Goal: Task Accomplishment & Management: Complete application form

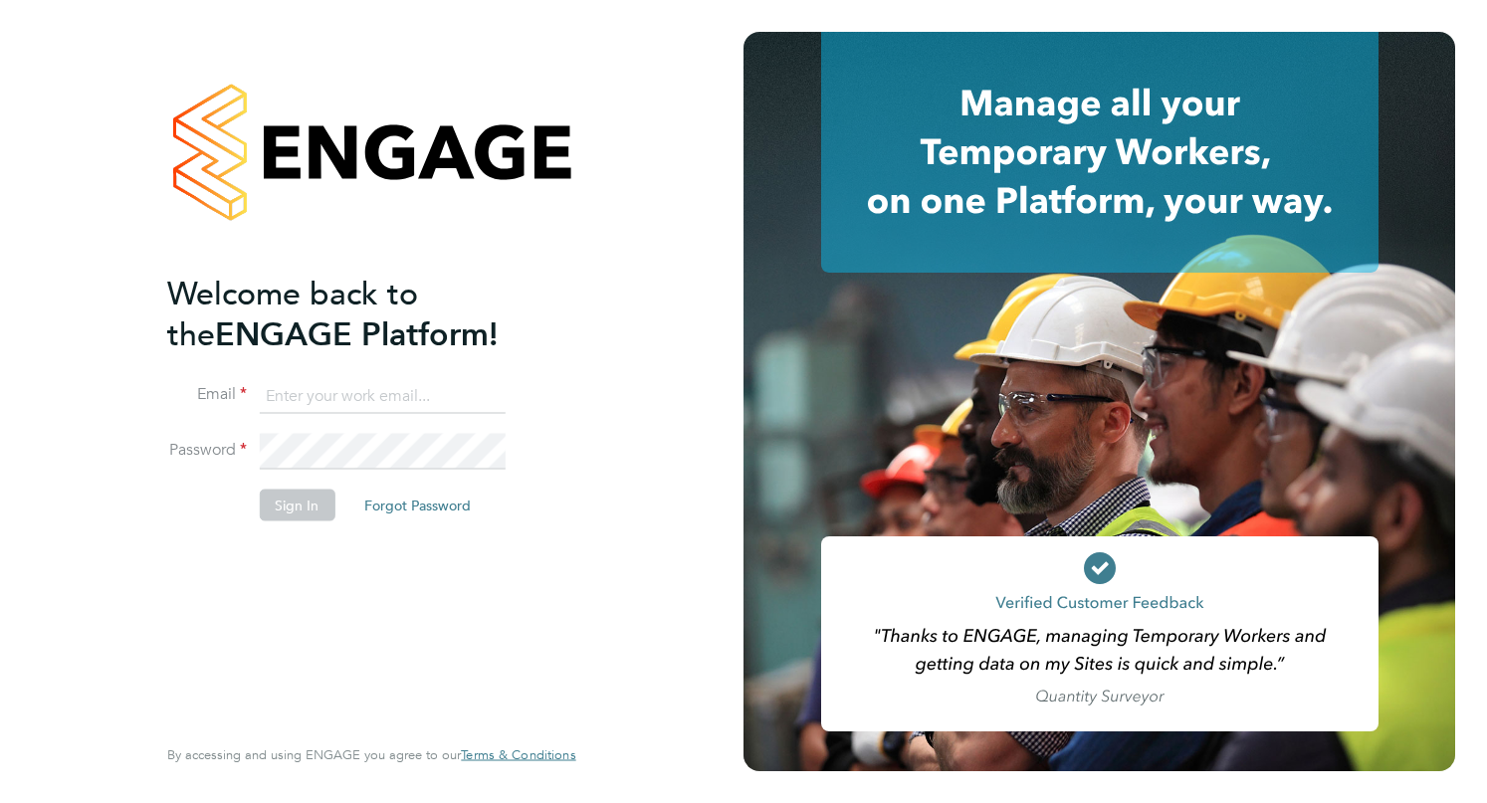
type input "[EMAIL_ADDRESS][DOMAIN_NAME]"
click at [299, 504] on button "Sign In" at bounding box center [297, 505] width 76 height 32
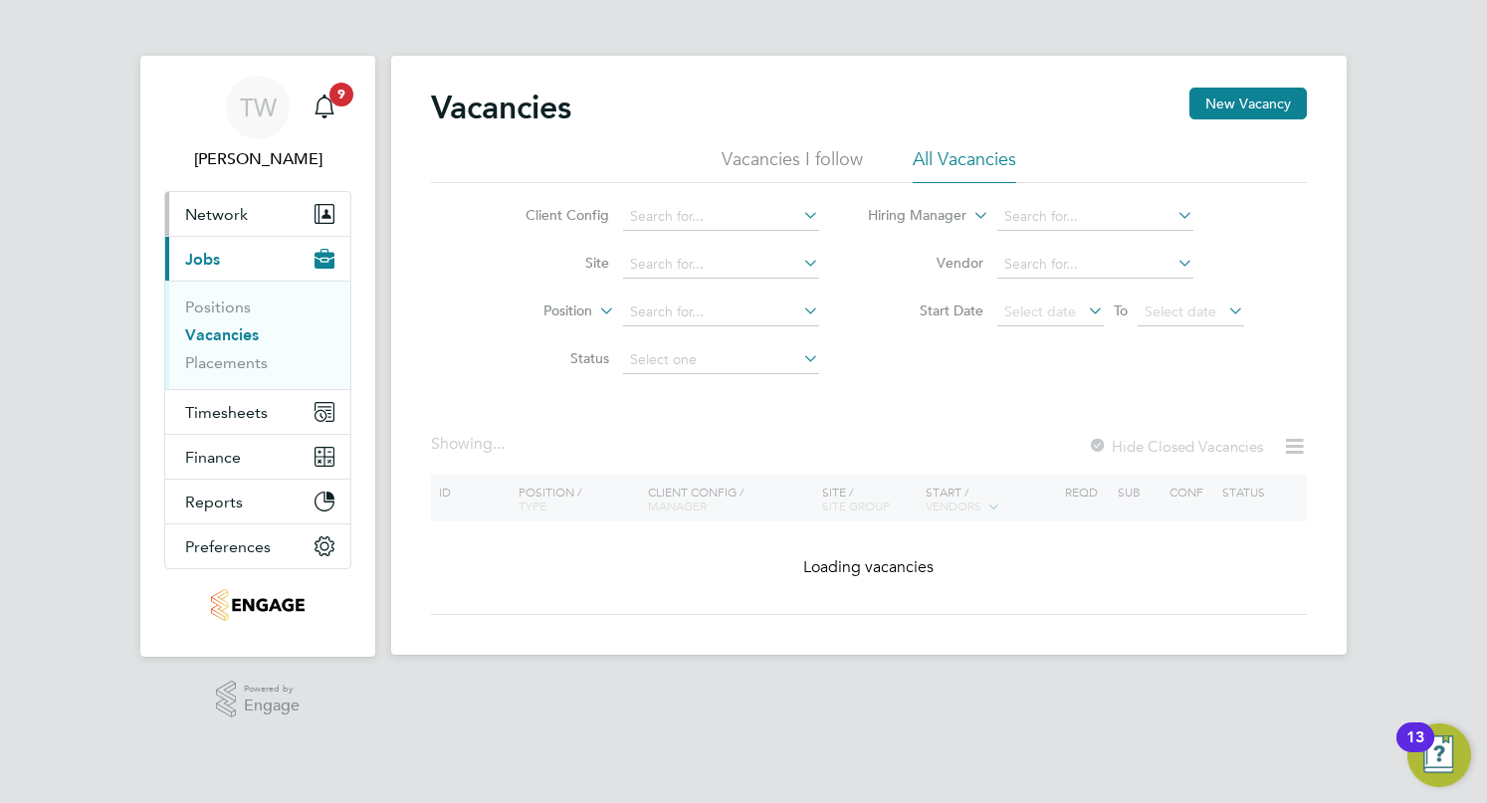
click at [221, 218] on span "Network" at bounding box center [216, 214] width 63 height 19
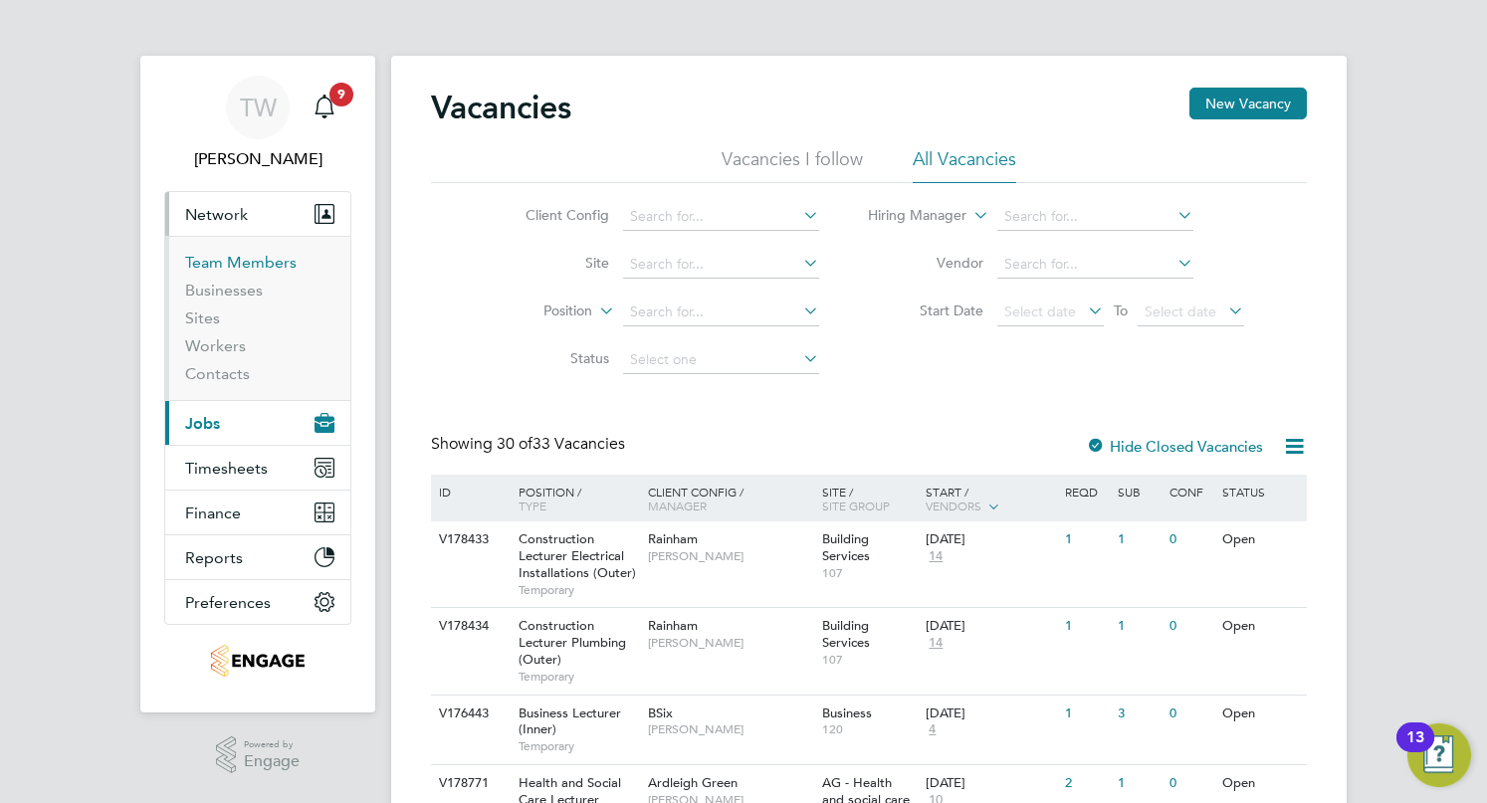
click at [250, 261] on link "Team Members" at bounding box center [240, 262] width 111 height 19
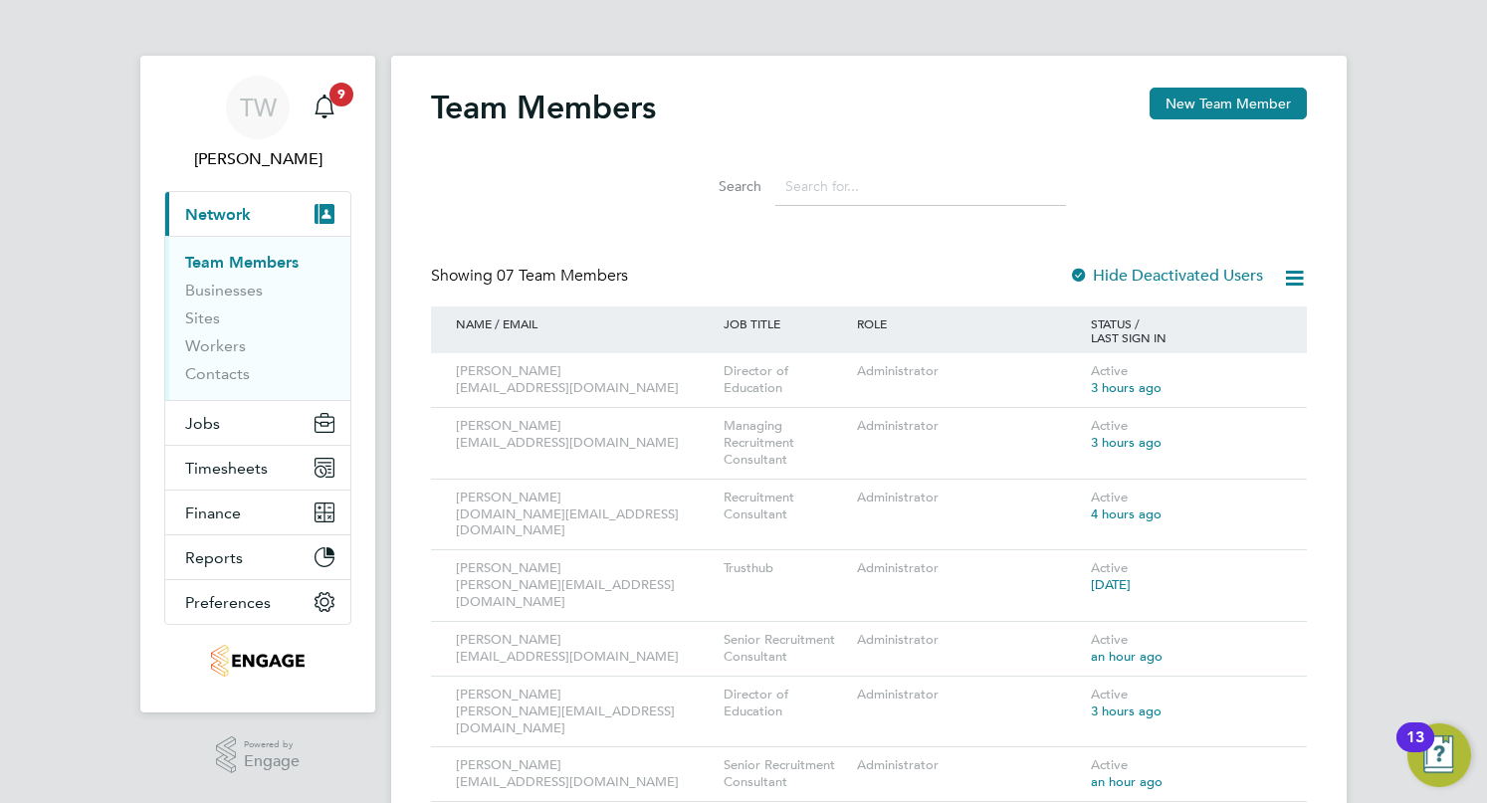
scroll to position [17, 0]
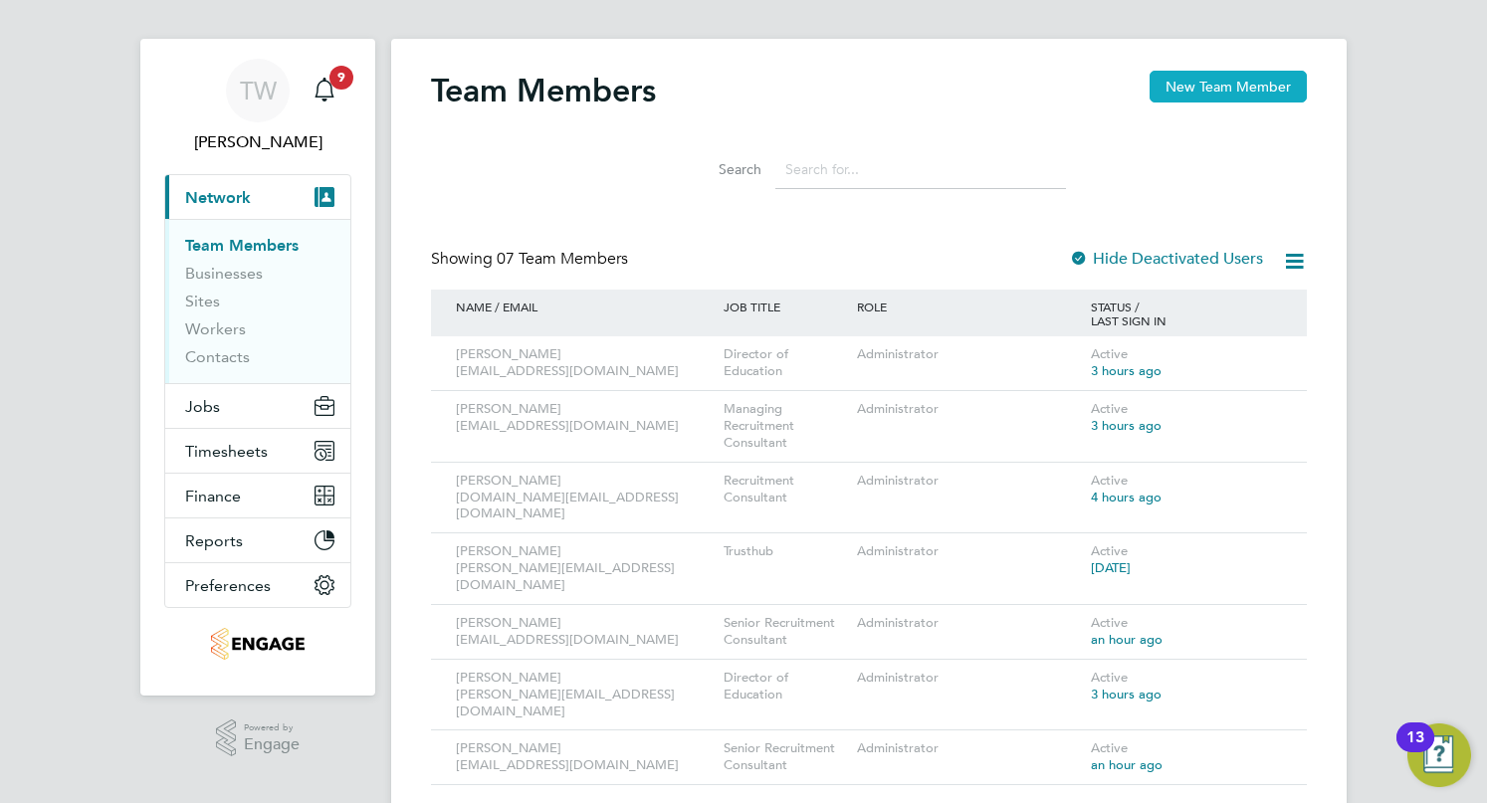
click at [1225, 92] on button "New Team Member" at bounding box center [1228, 87] width 157 height 32
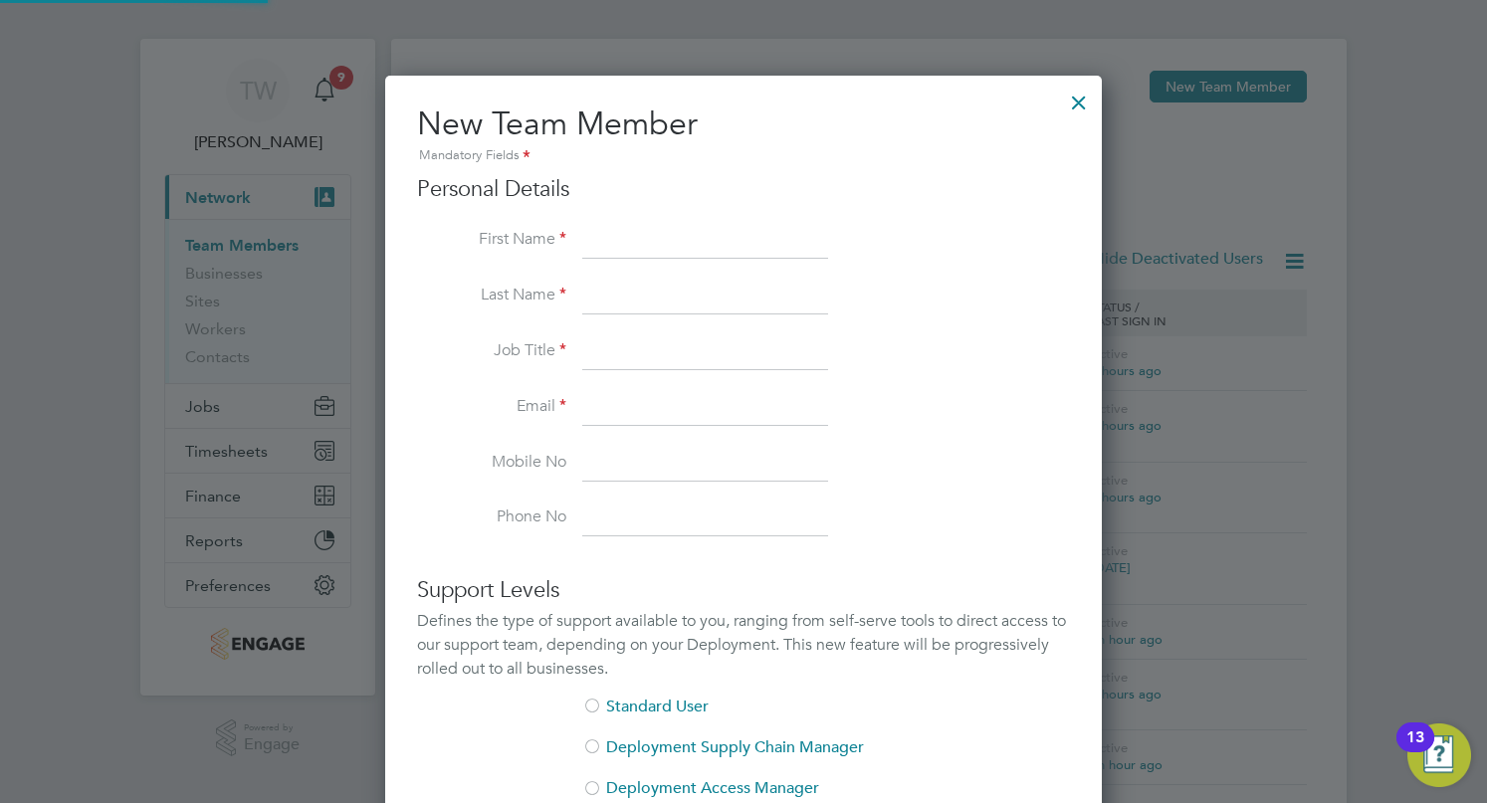
scroll to position [1192, 717]
click at [727, 238] on input at bounding box center [705, 242] width 246 height 36
type input "Nick"
type input "Briant"
click at [600, 348] on input at bounding box center [705, 352] width 246 height 36
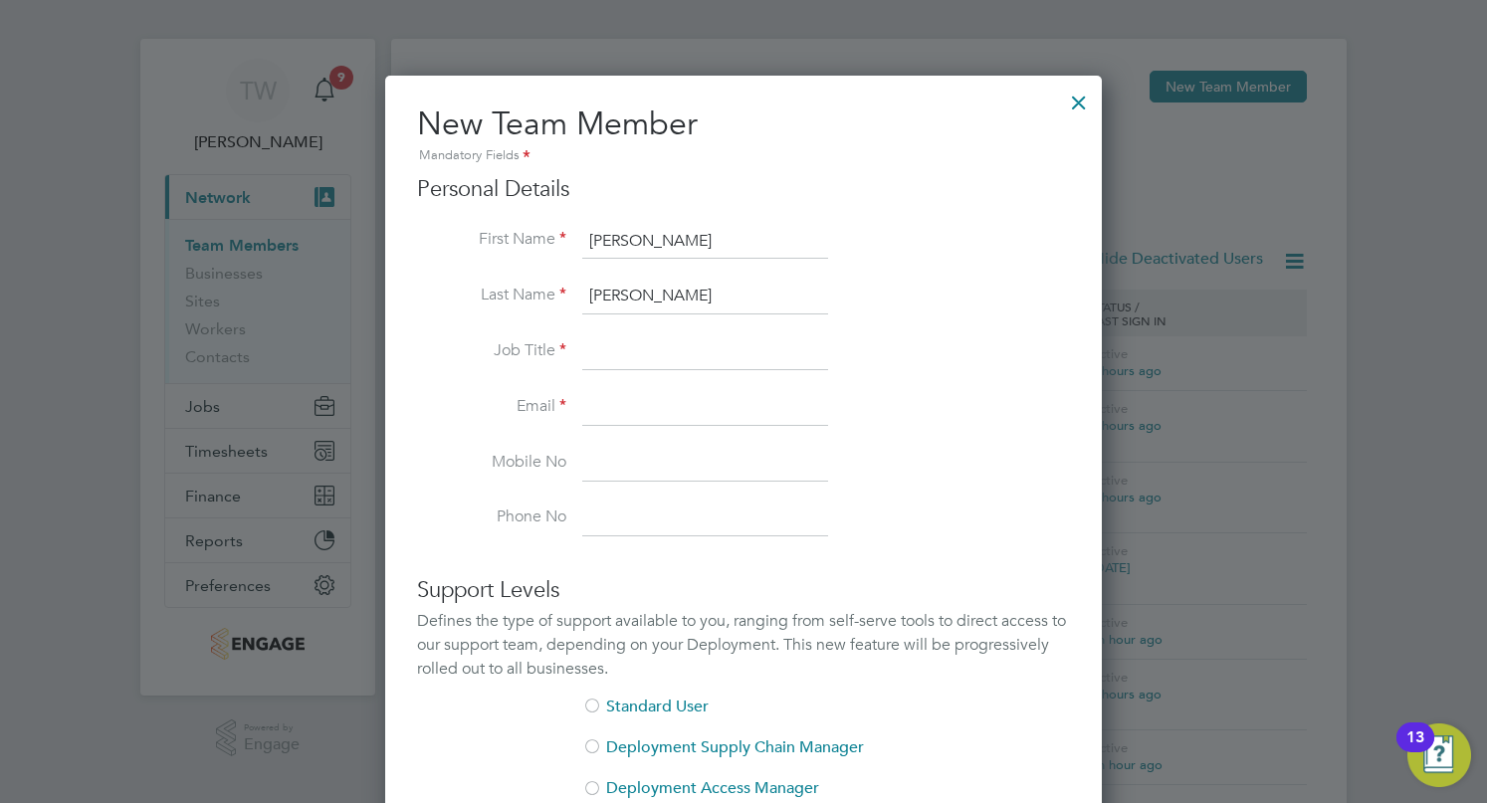
paste input "Nick Briant Senior Recruitment Consultant"
drag, startPoint x: 603, startPoint y: 349, endPoint x: 504, endPoint y: 349, distance: 99.5
click at [504, 349] on li "Job Title Nick Briant Senior Recruitment Consultant" at bounding box center [743, 362] width 653 height 56
type input "Senior Recruitment Consultant"
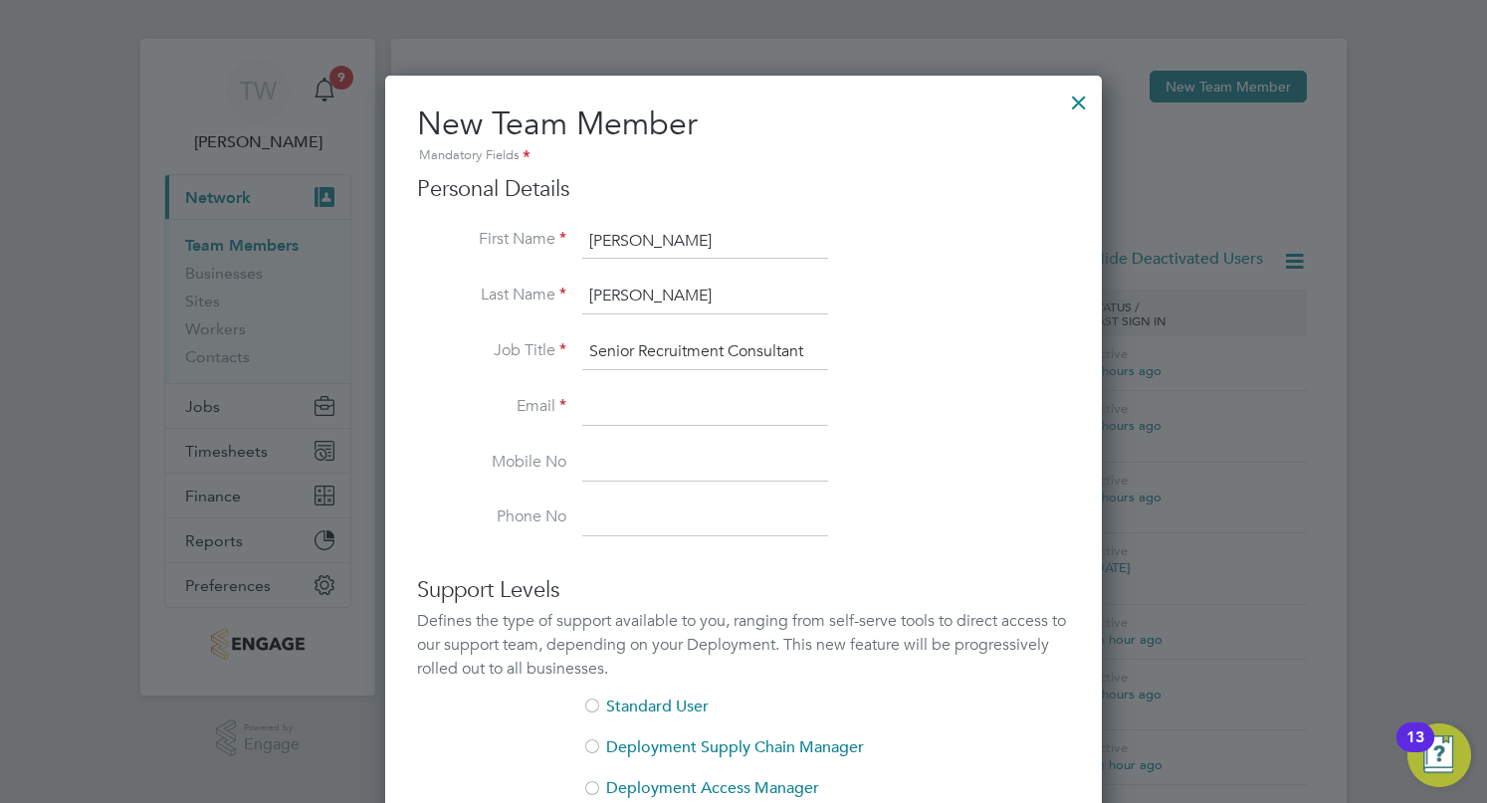
click at [661, 399] on input at bounding box center [705, 408] width 246 height 36
paste input "nickbriant@jambo.co"
type input "nickbriant@jambo.co"
click at [723, 461] on input at bounding box center [705, 464] width 246 height 36
paste input "07891 468 642"
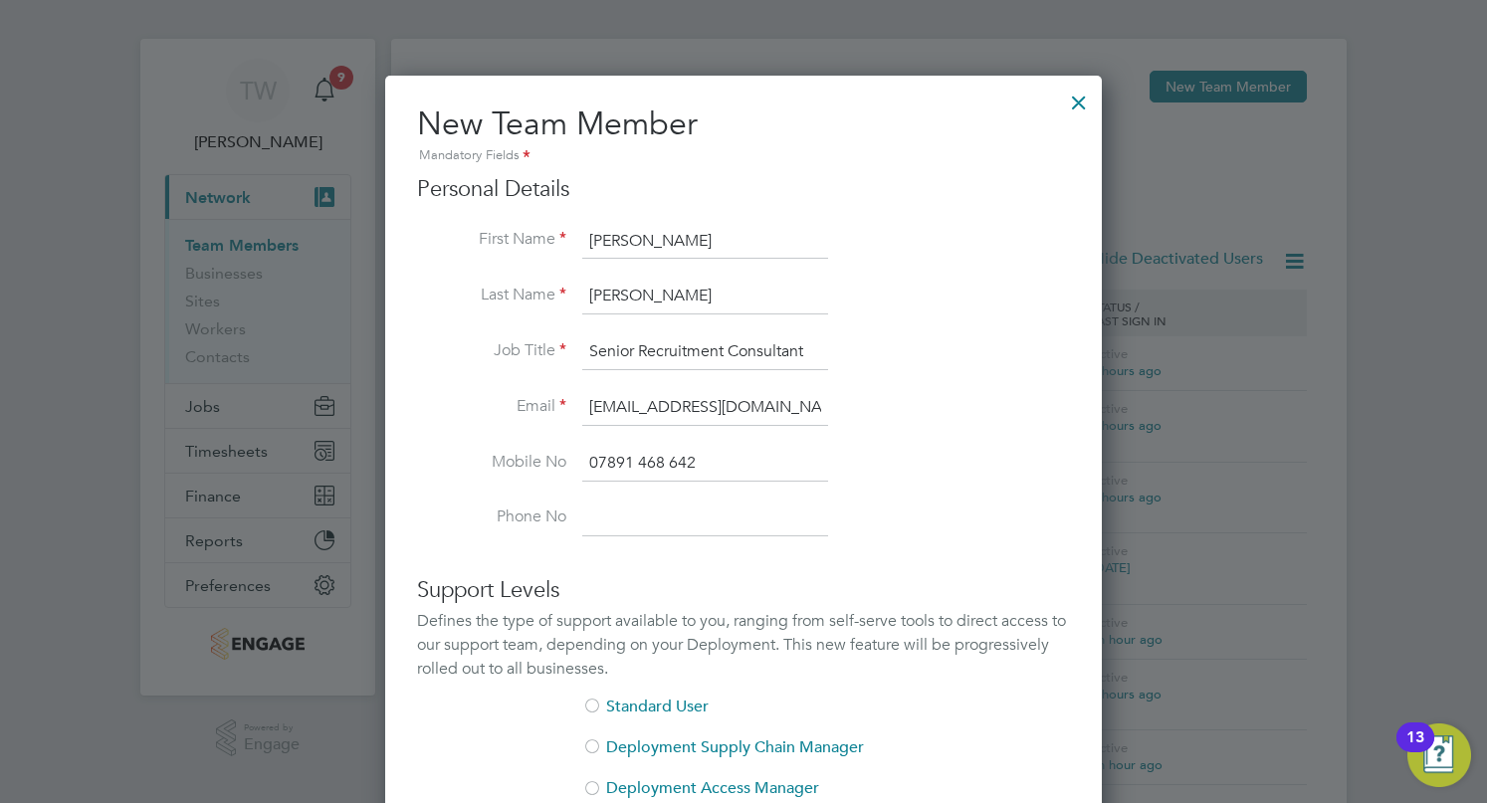
type input "07891 468 642"
click at [724, 520] on input at bounding box center [705, 520] width 246 height 36
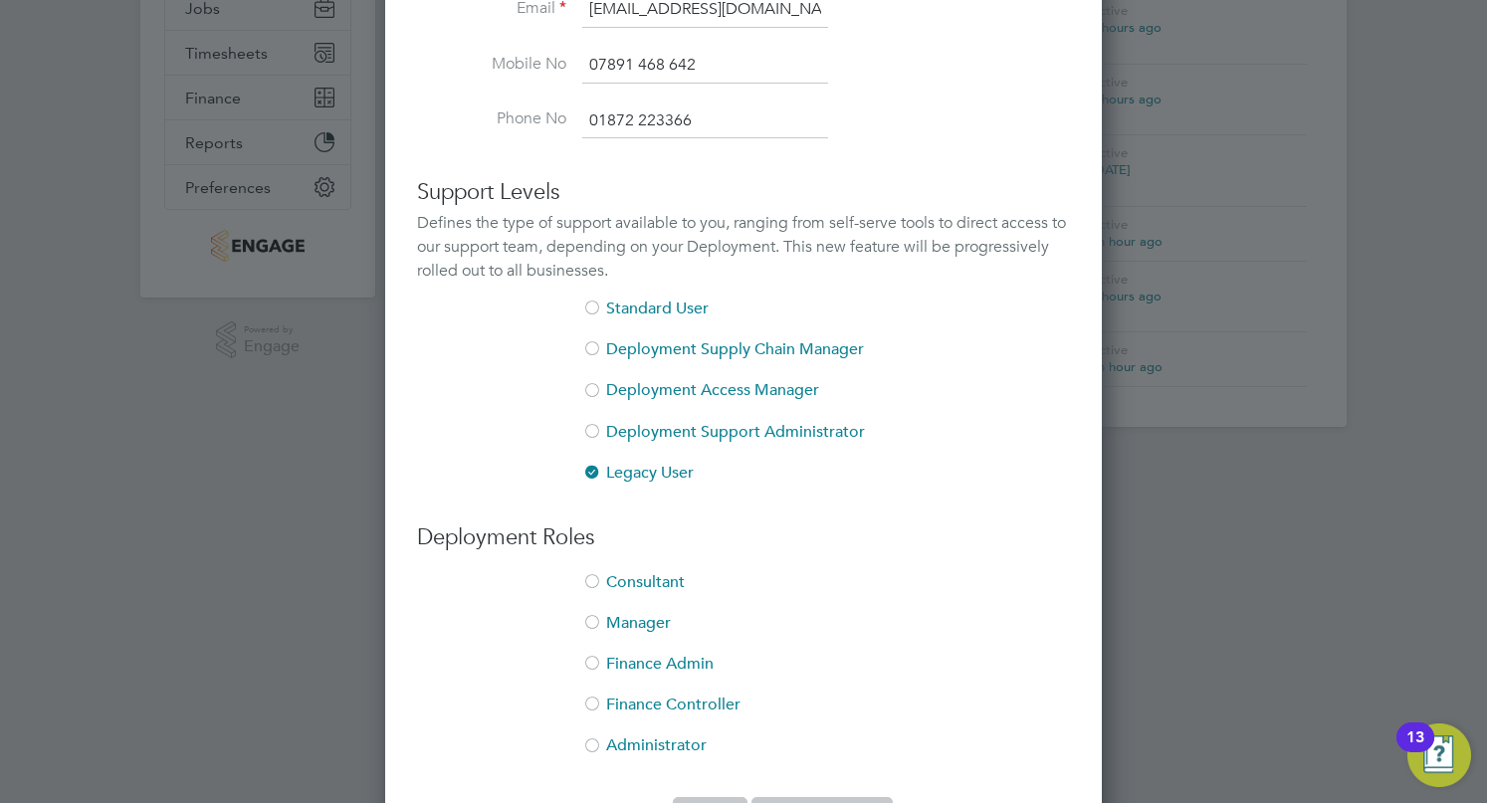
scroll to position [481, 0]
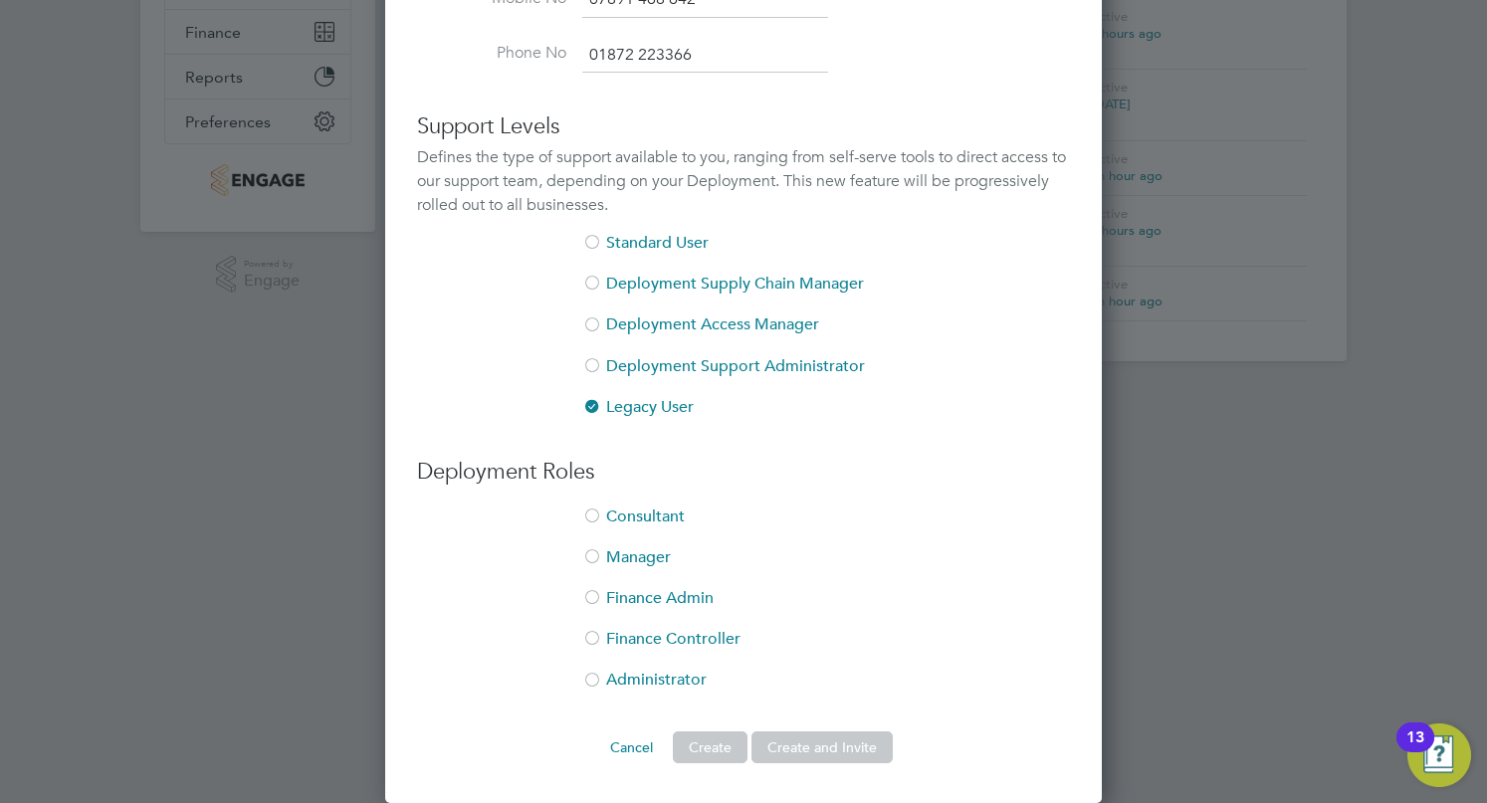
type input "01872 223366"
click at [589, 684] on div at bounding box center [592, 682] width 20 height 20
click at [806, 742] on button "Create and Invite" at bounding box center [821, 748] width 141 height 32
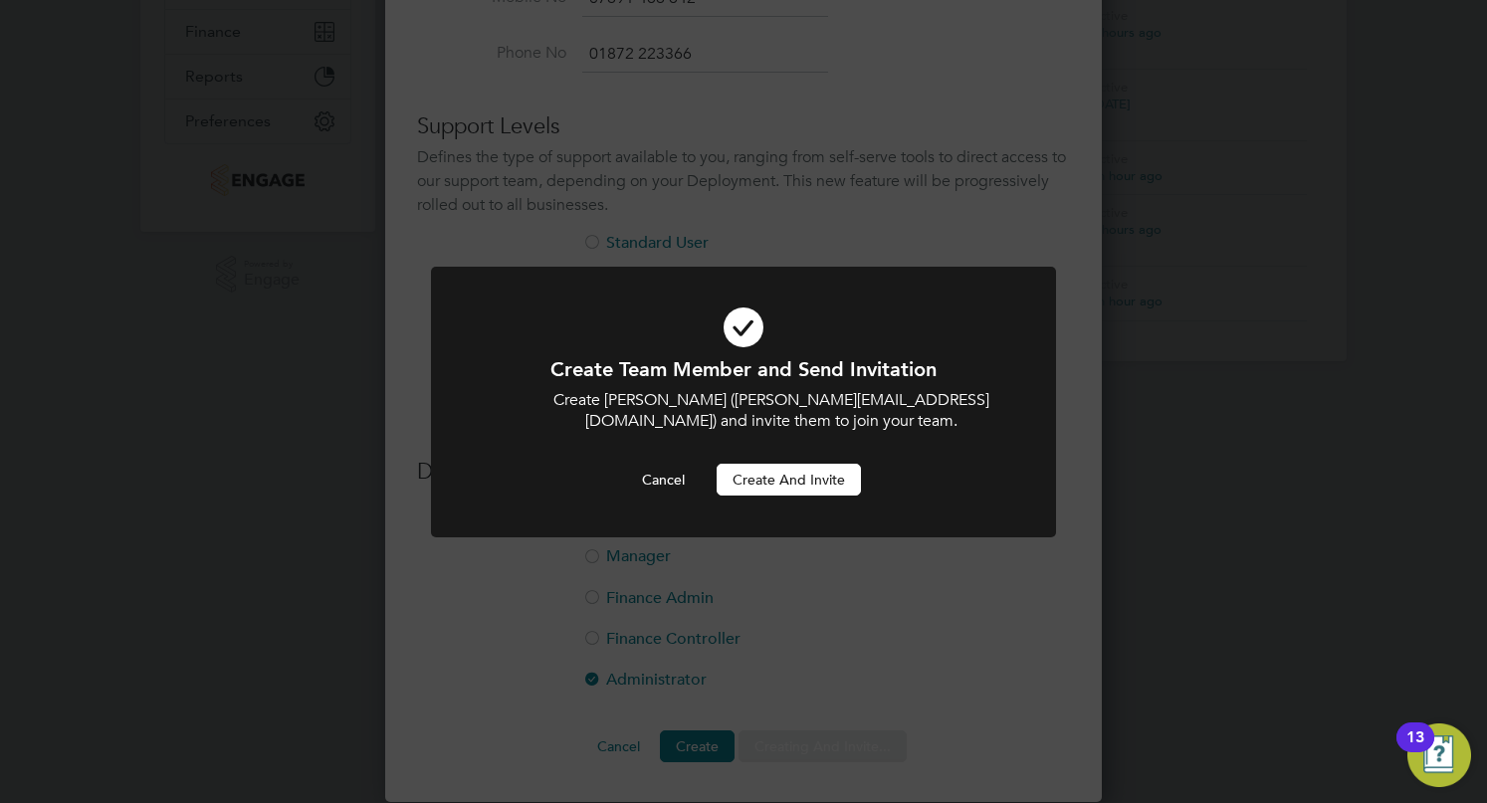
scroll to position [0, 0]
click at [790, 477] on button "Create and invite" at bounding box center [789, 480] width 144 height 32
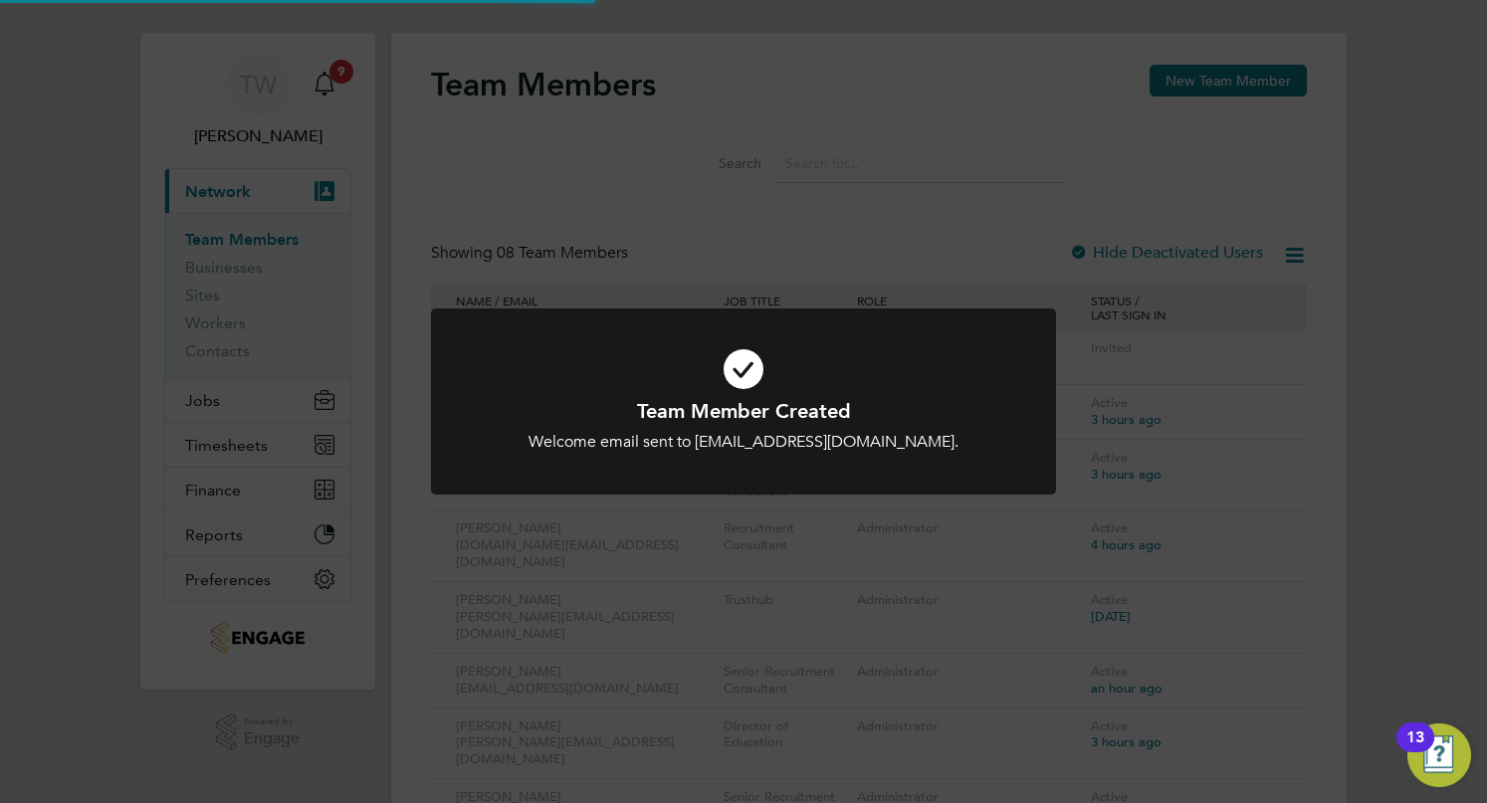
scroll to position [17, 0]
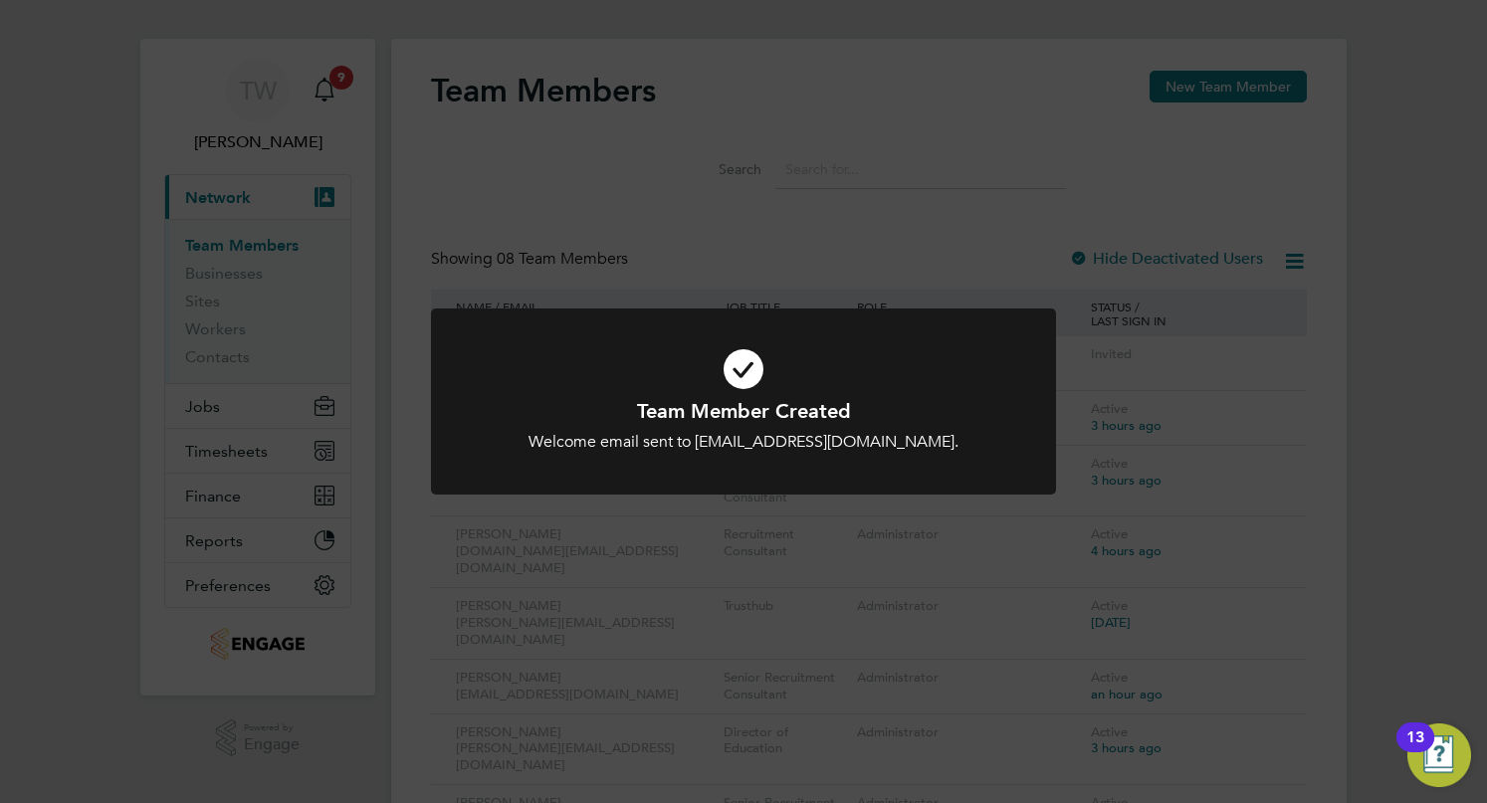
click at [960, 304] on div "Team Member Created Welcome email sent to nickbriant@jambo.co. Cancel Okay" at bounding box center [743, 401] width 1487 height 803
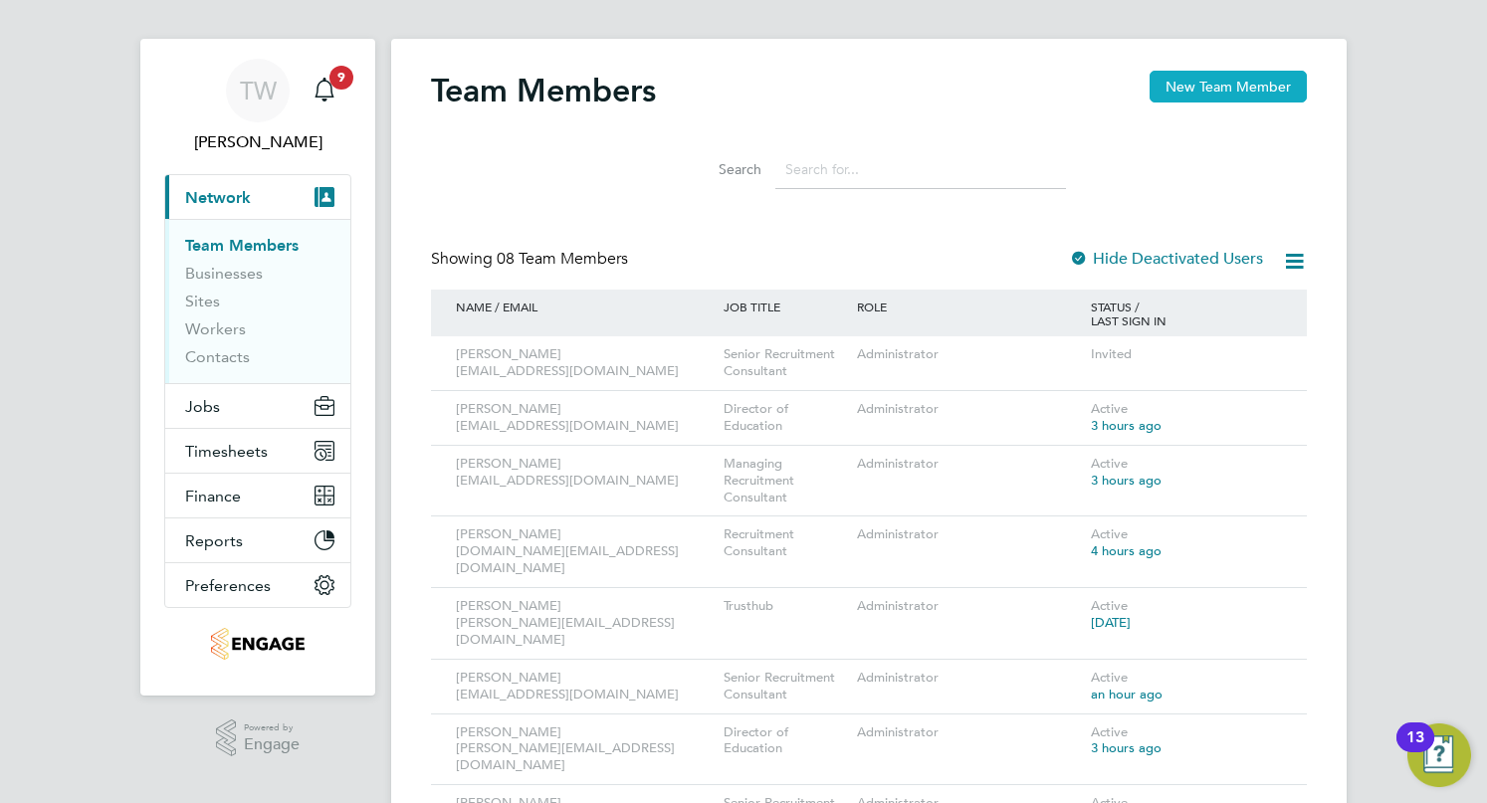
click at [1190, 94] on button "New Team Member" at bounding box center [1228, 87] width 157 height 32
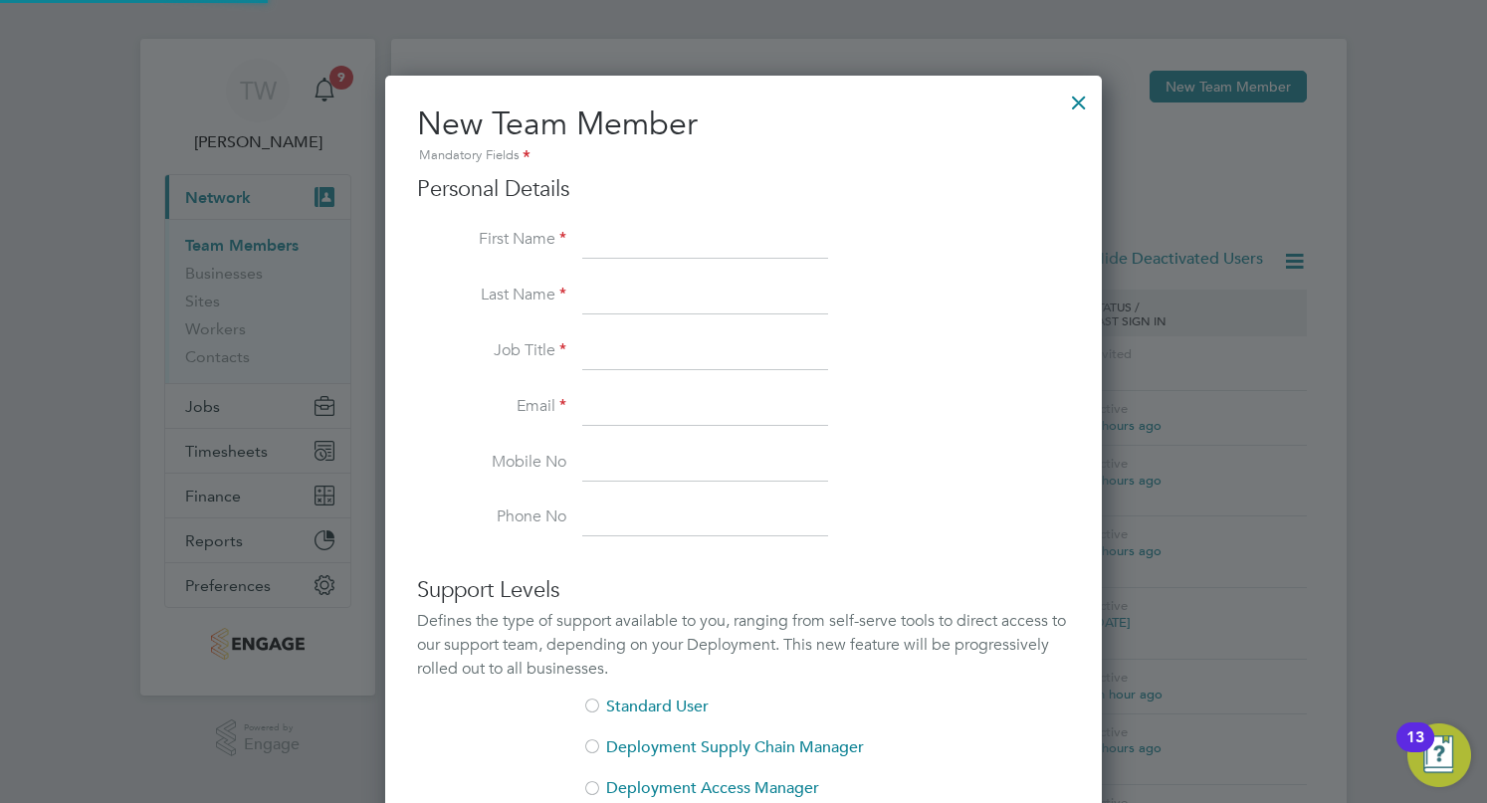
scroll to position [1192, 717]
click at [613, 393] on input at bounding box center [705, 408] width 246 height 36
paste input "oli.thomas@novaeducation.net"
type input "oli.thomas@novaeducation.net"
click at [635, 347] on input at bounding box center [705, 352] width 246 height 36
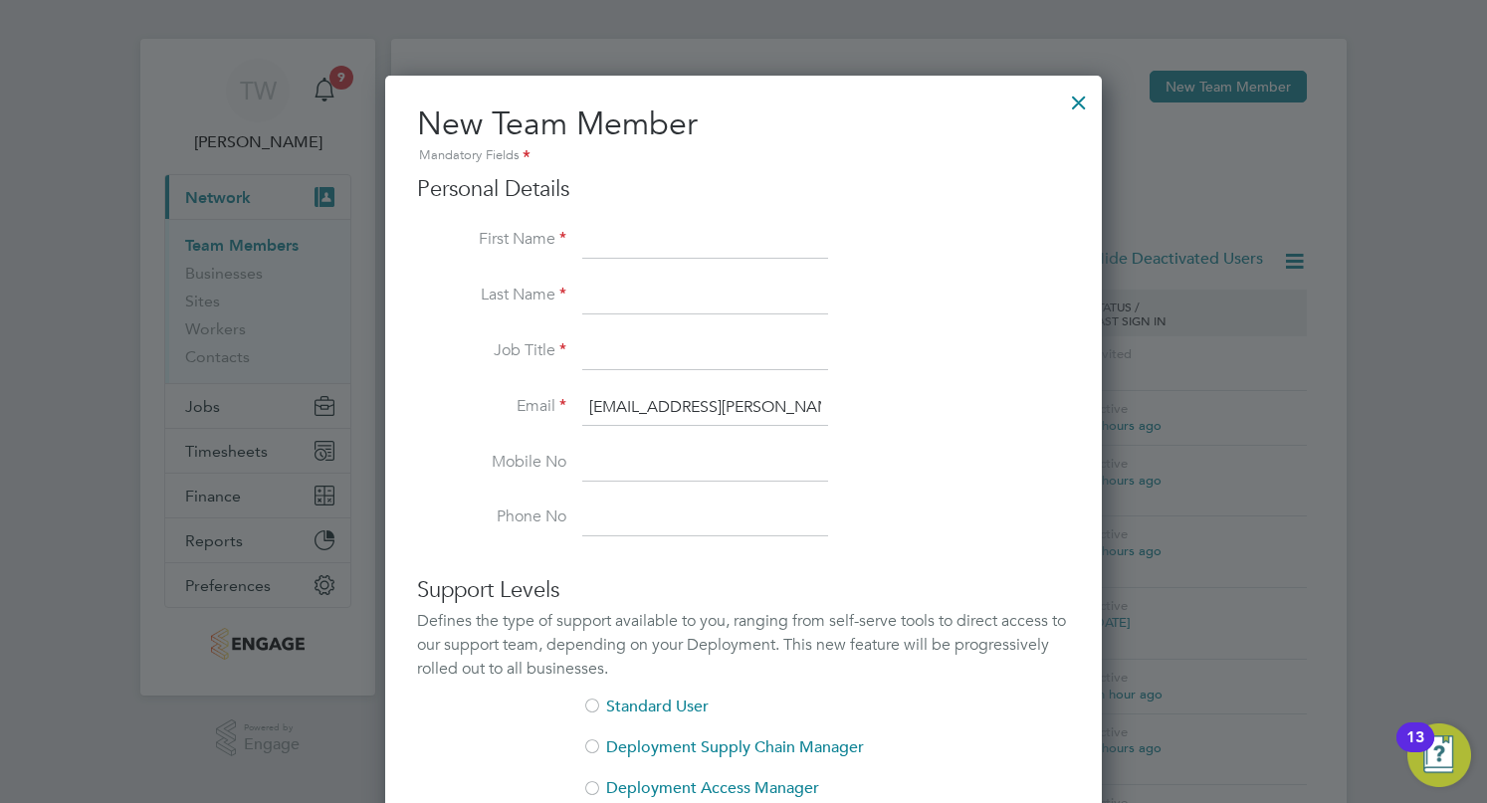
click at [614, 459] on input at bounding box center [705, 464] width 246 height 36
paste input "07881 021940"
type input "07881 021940"
click at [666, 236] on input at bounding box center [705, 242] width 246 height 36
type input "Oli"
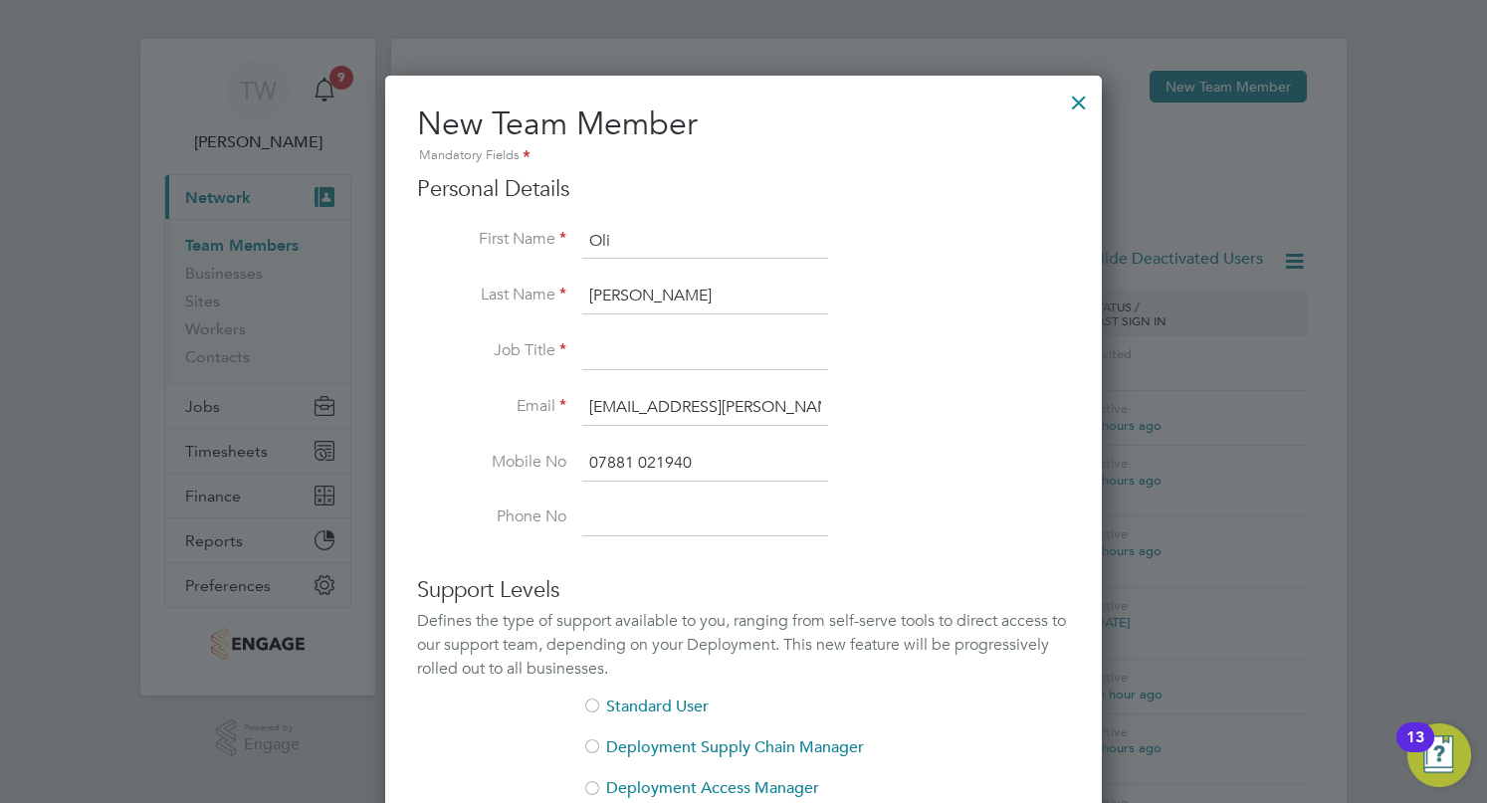
type input "Thomas"
click at [683, 343] on input at bounding box center [705, 352] width 246 height 36
type input "Recruitment Consultant"
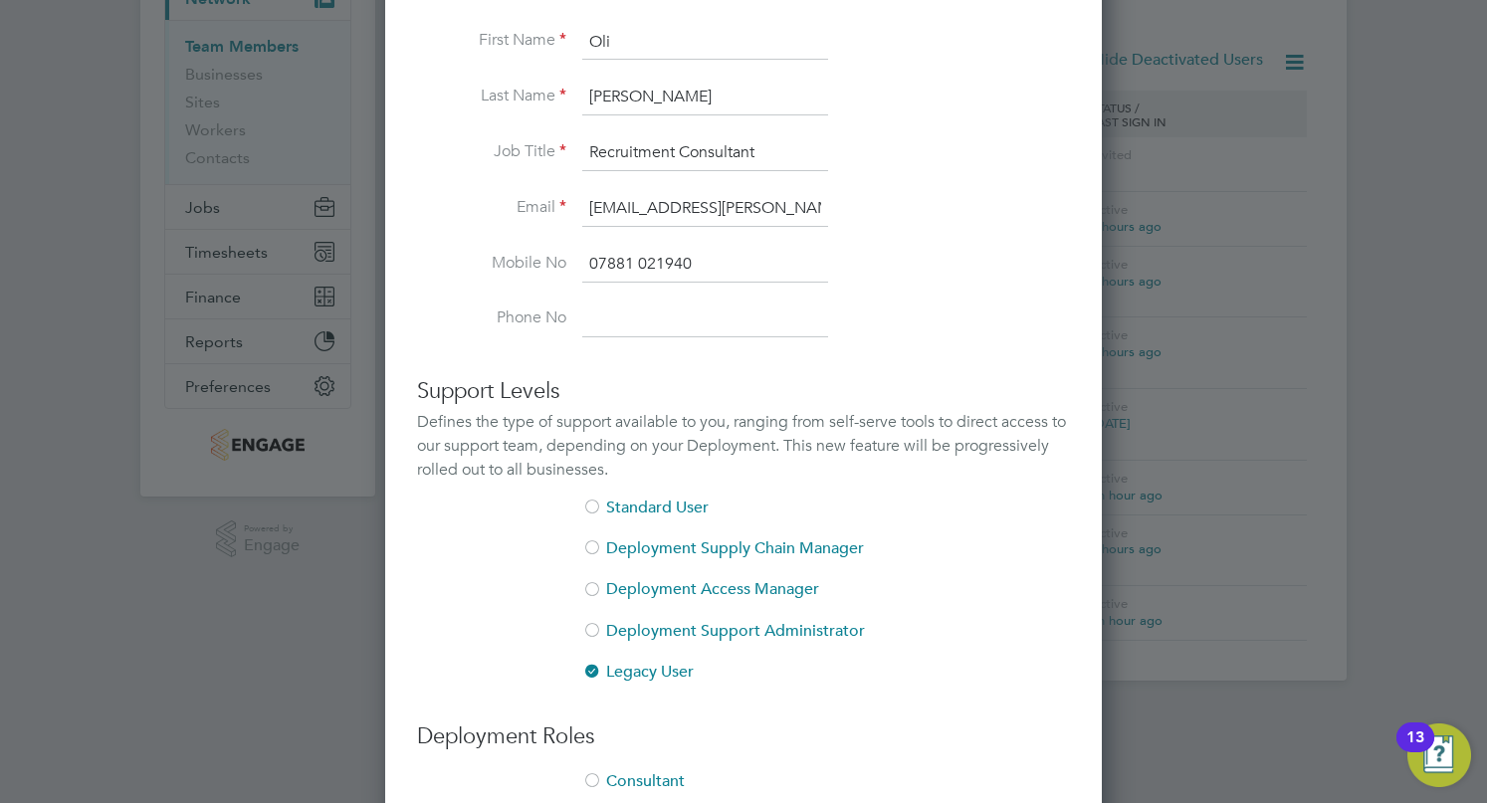
scroll to position [316, 0]
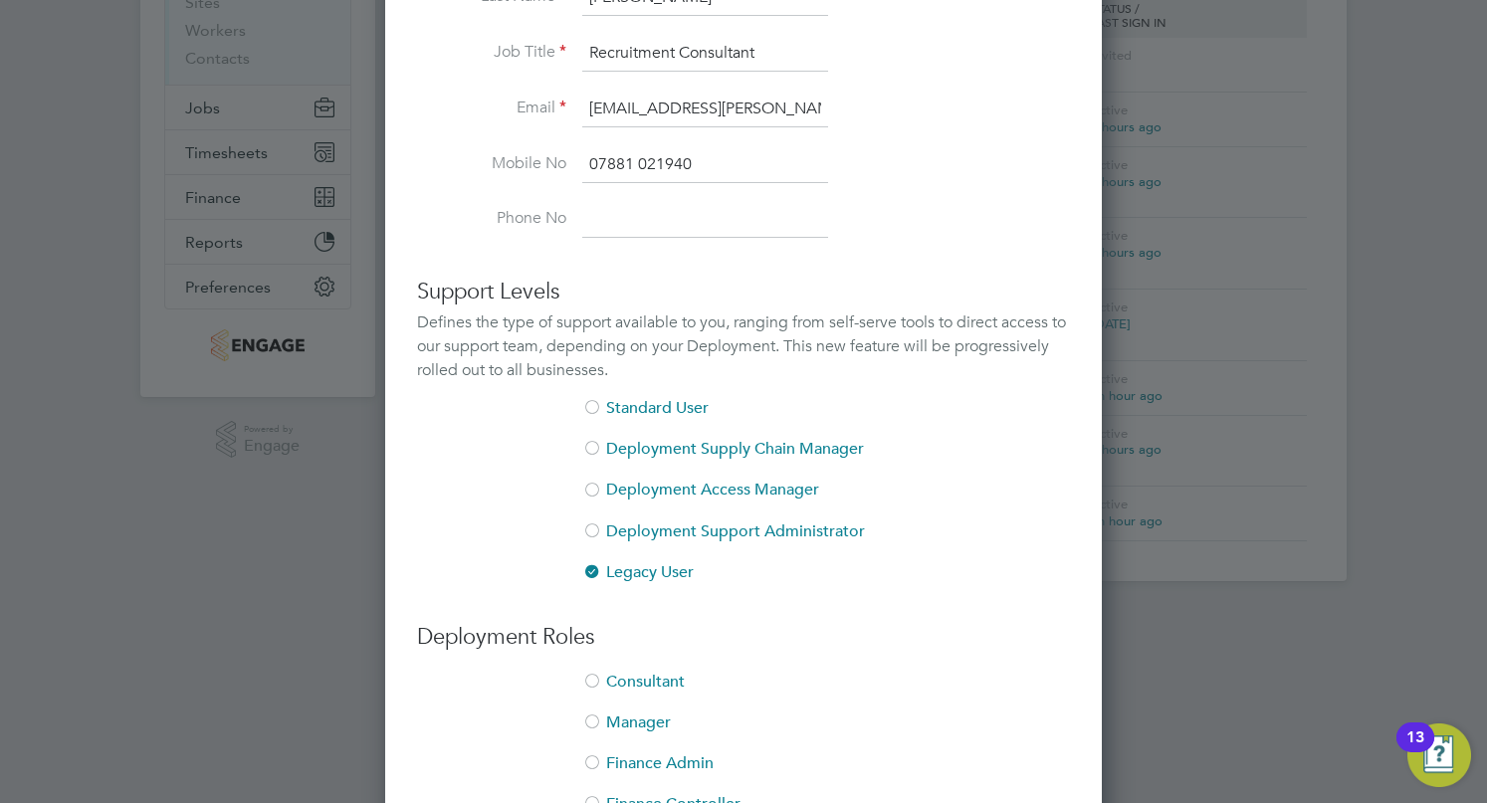
click at [708, 212] on input at bounding box center [705, 221] width 246 height 36
paste input "01637 805405"
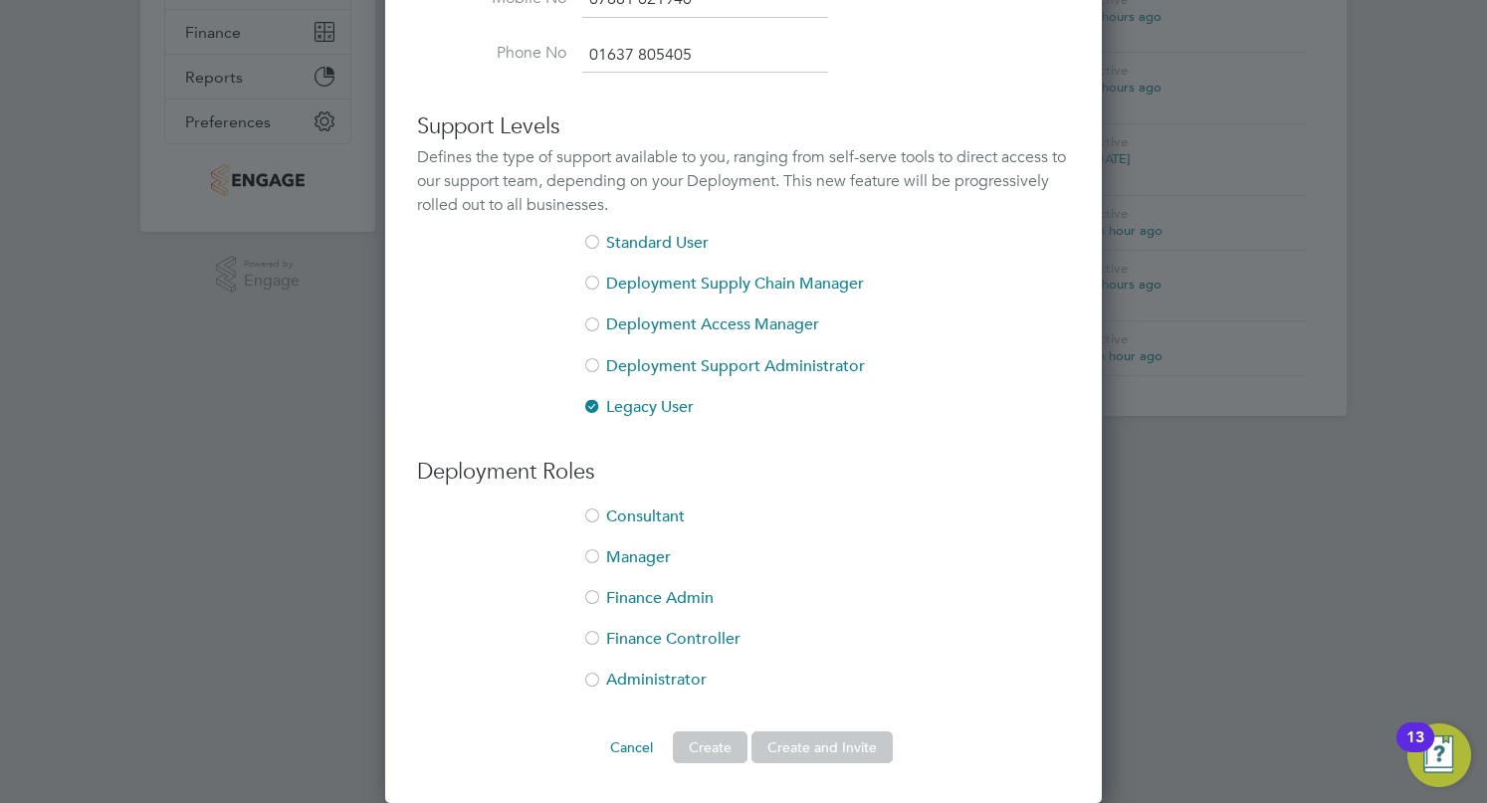
type input "01637 805405"
click at [605, 678] on li "Administrator" at bounding box center [743, 690] width 653 height 41
click at [833, 748] on button "Create and Invite" at bounding box center [821, 748] width 141 height 32
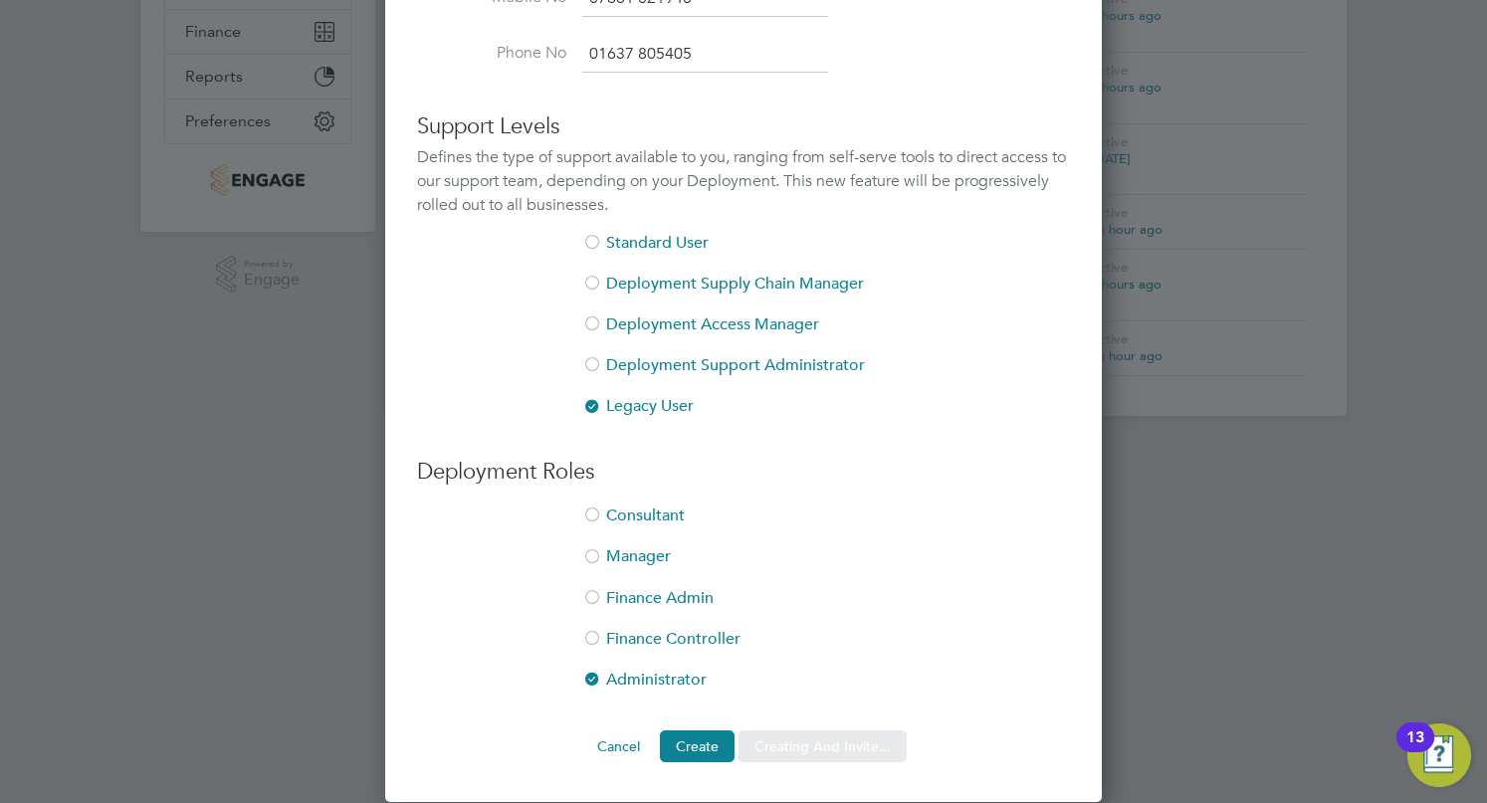
scroll to position [0, 0]
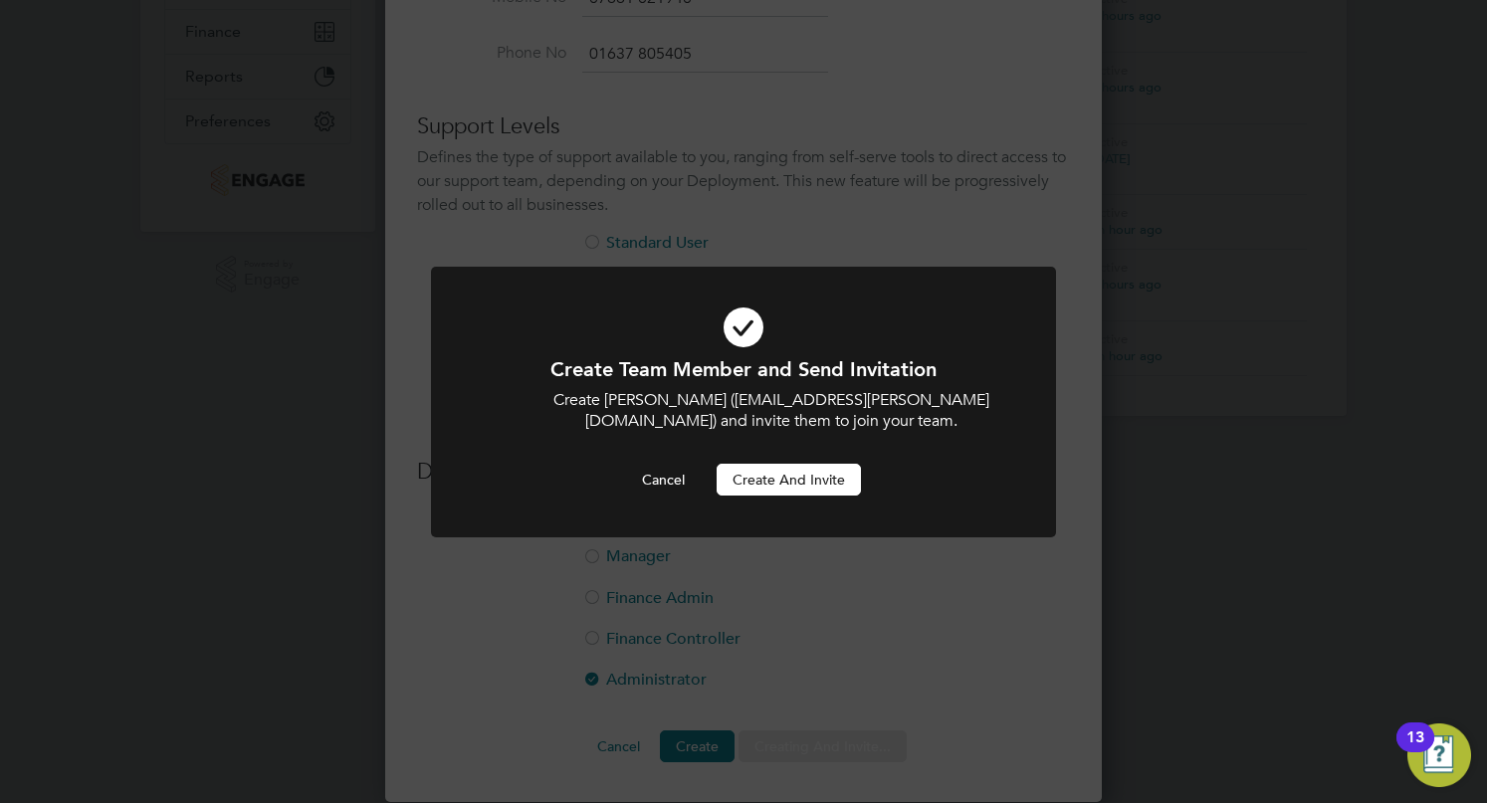
click at [812, 477] on button "Create and invite" at bounding box center [789, 480] width 144 height 32
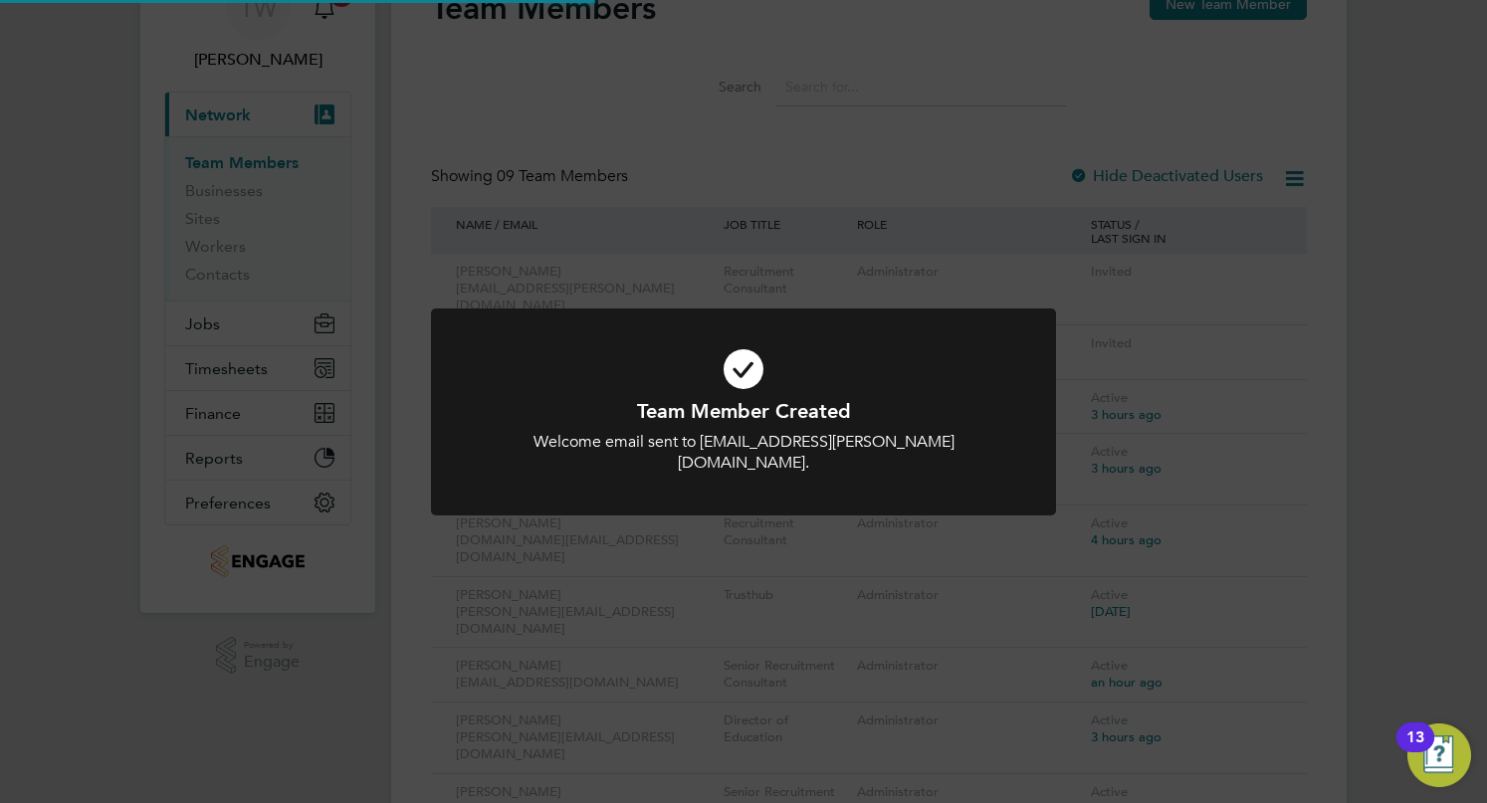
scroll to position [17, 0]
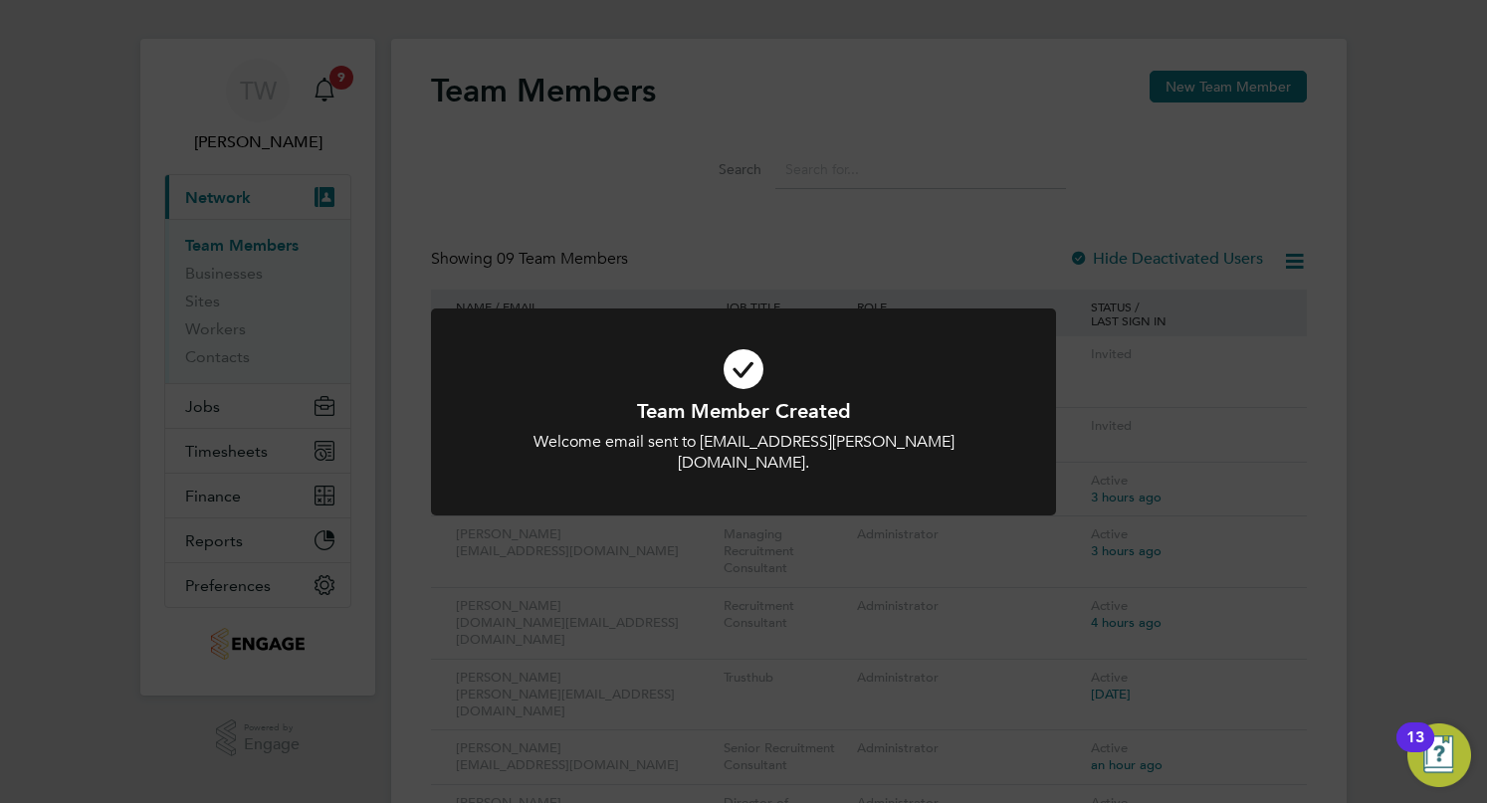
click at [882, 379] on icon at bounding box center [744, 369] width 518 height 78
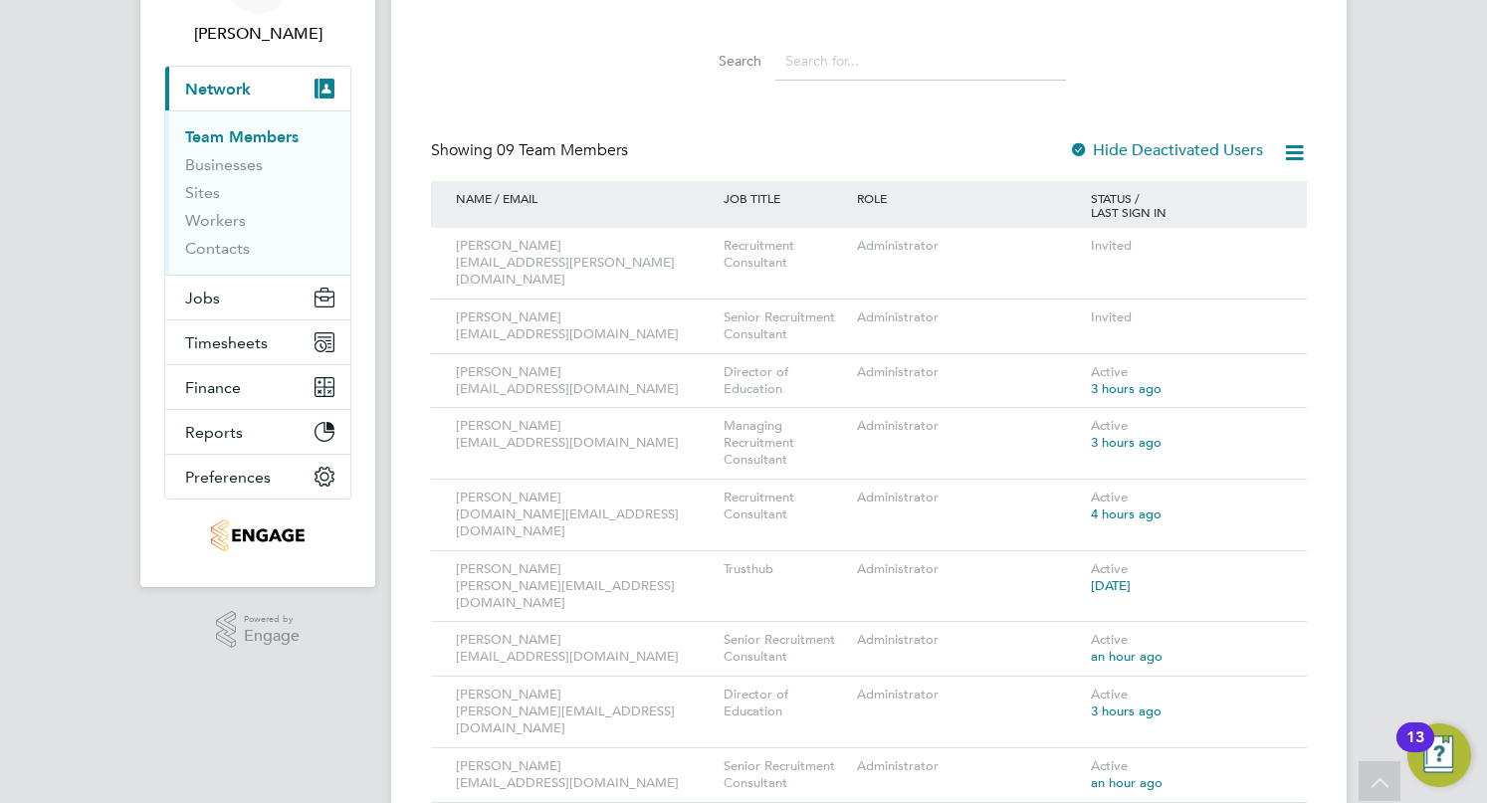
scroll to position [0, 0]
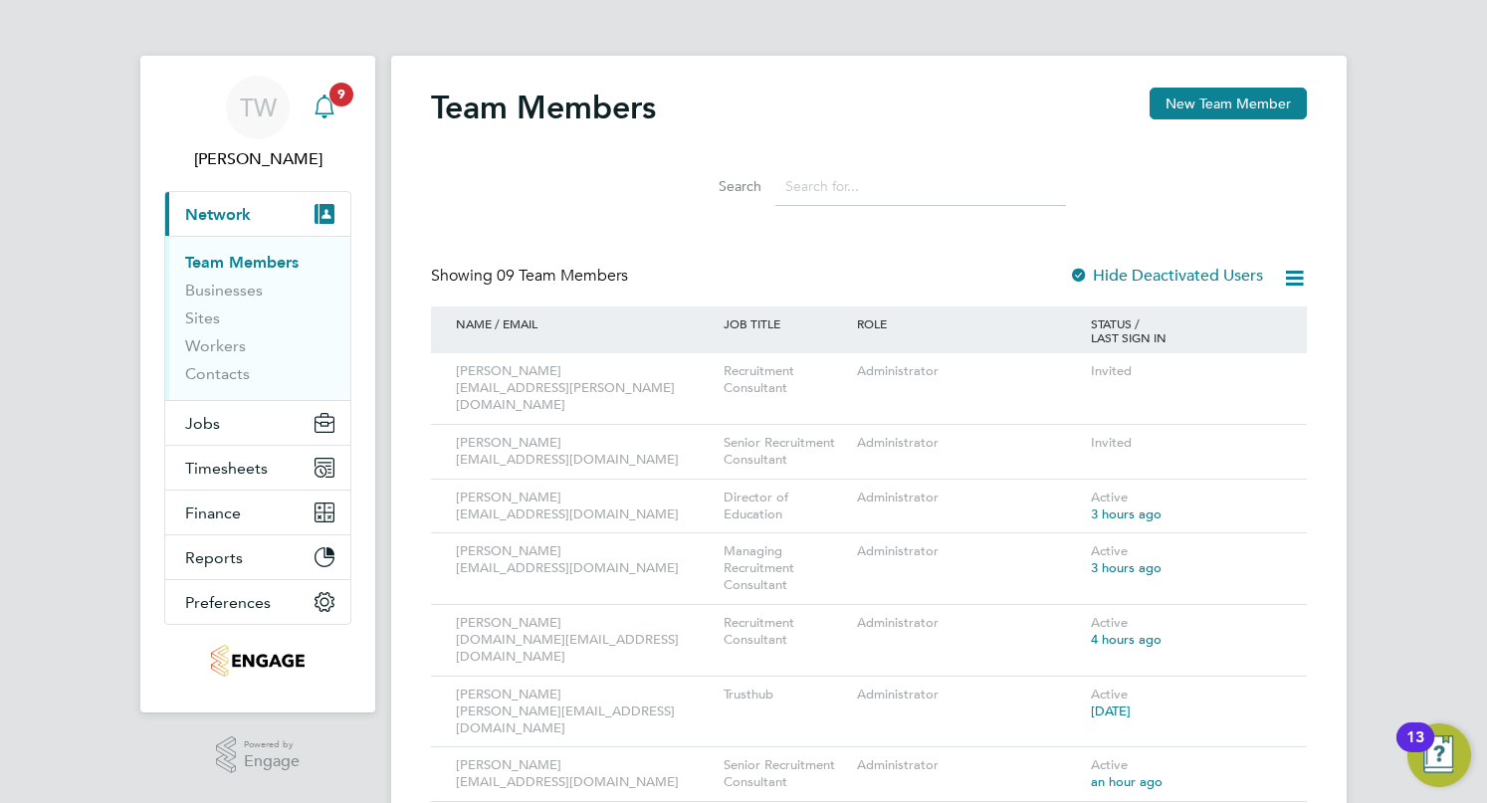
click at [325, 91] on div "Main navigation" at bounding box center [325, 108] width 40 height 40
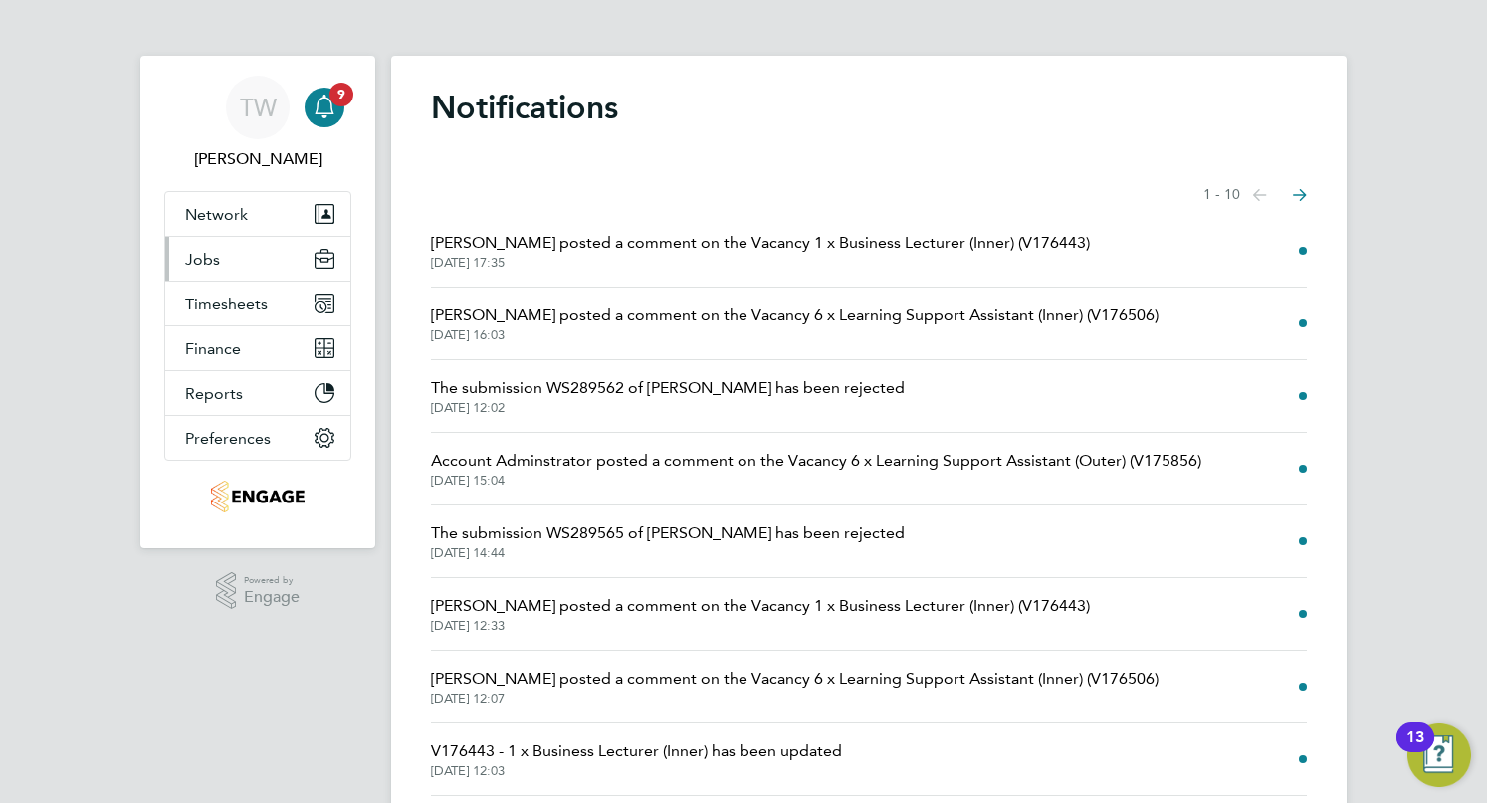
click at [245, 261] on button "Jobs" at bounding box center [257, 259] width 185 height 44
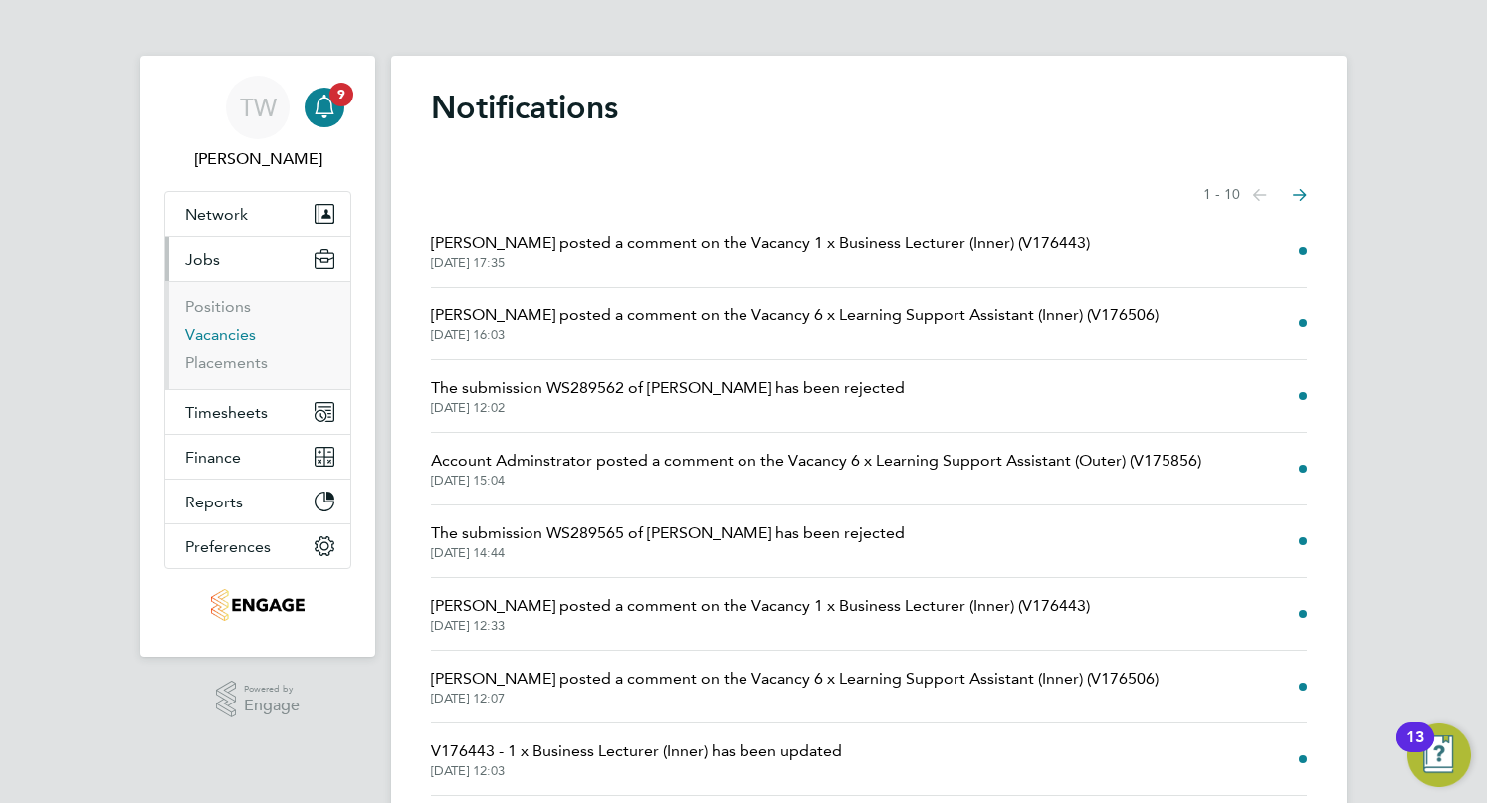
click at [233, 336] on link "Vacancies" at bounding box center [220, 334] width 71 height 19
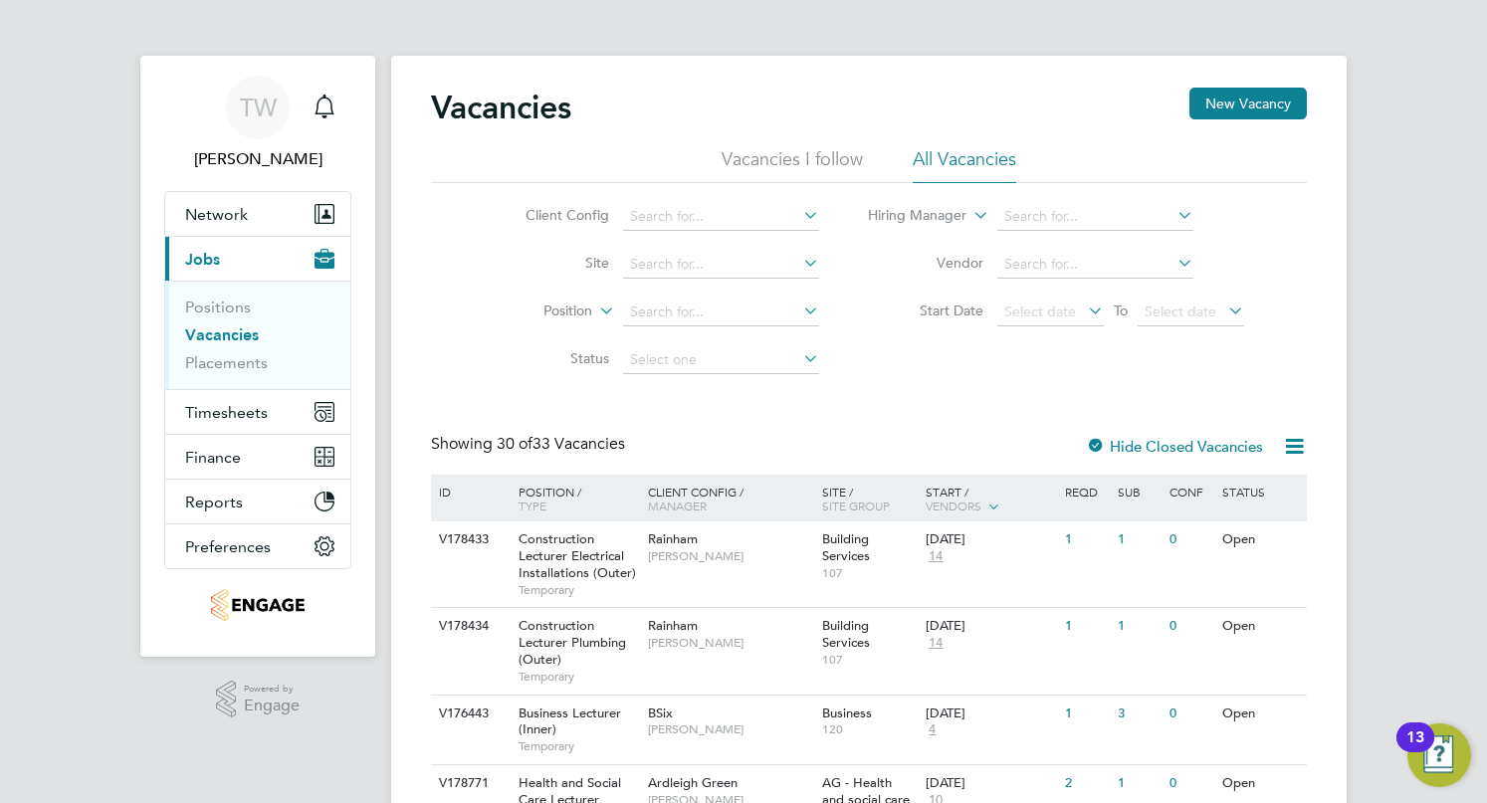
click at [1153, 354] on div "Client Config Site Position Status Hiring Manager Vendor Start Date Select date…" at bounding box center [869, 283] width 876 height 201
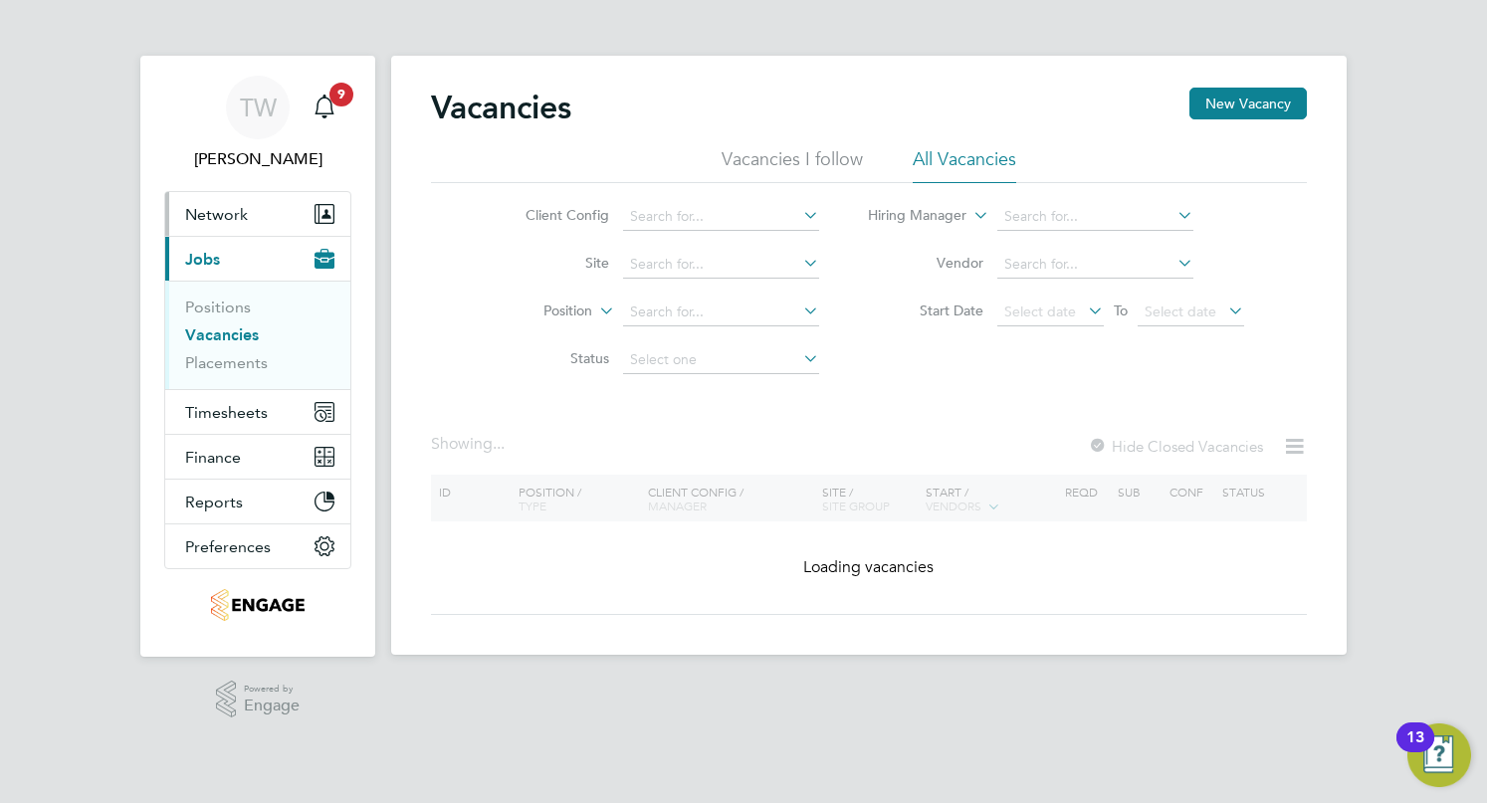
click at [241, 224] on button "Network" at bounding box center [257, 214] width 185 height 44
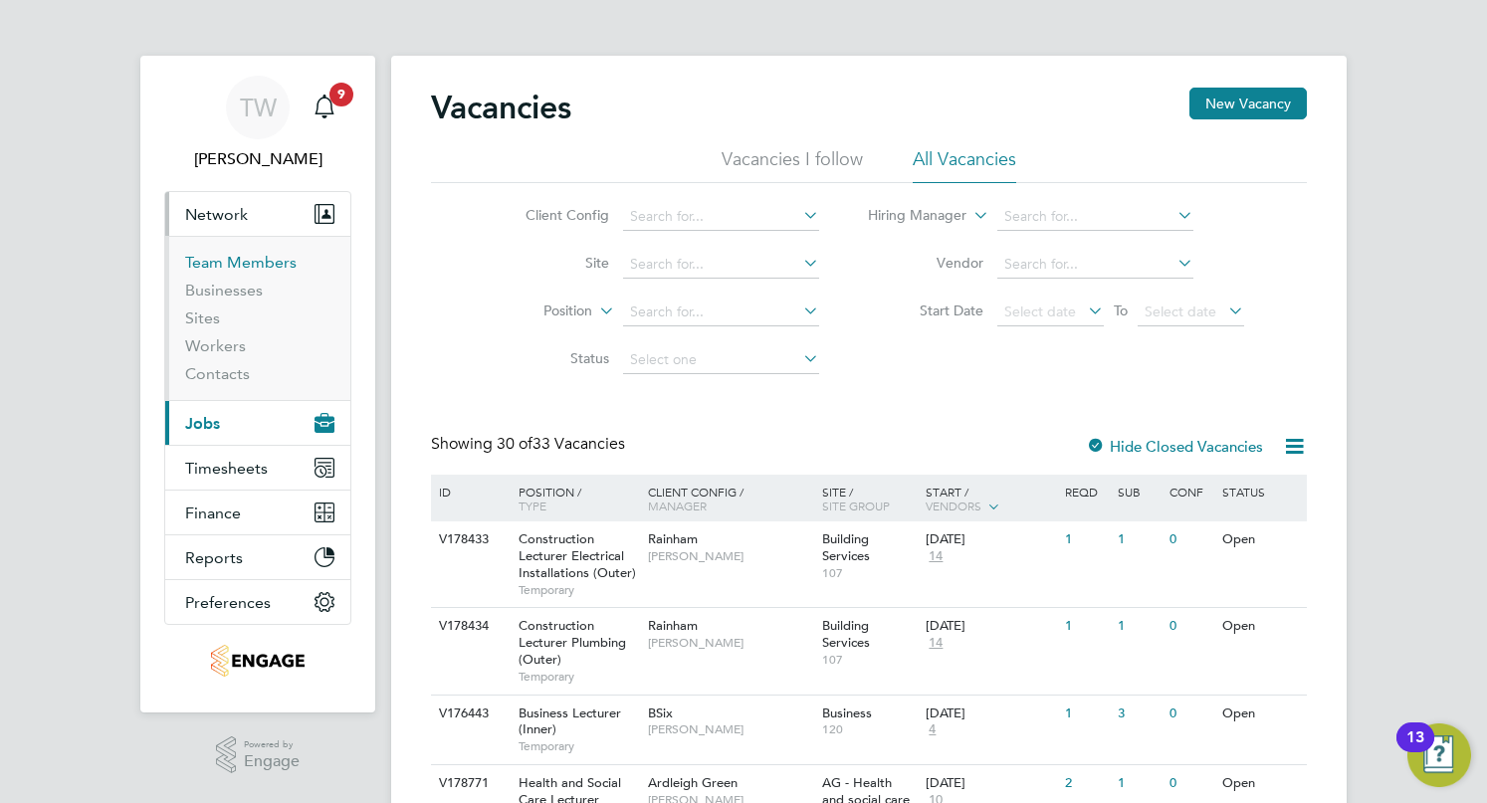
click at [239, 257] on link "Team Members" at bounding box center [240, 262] width 111 height 19
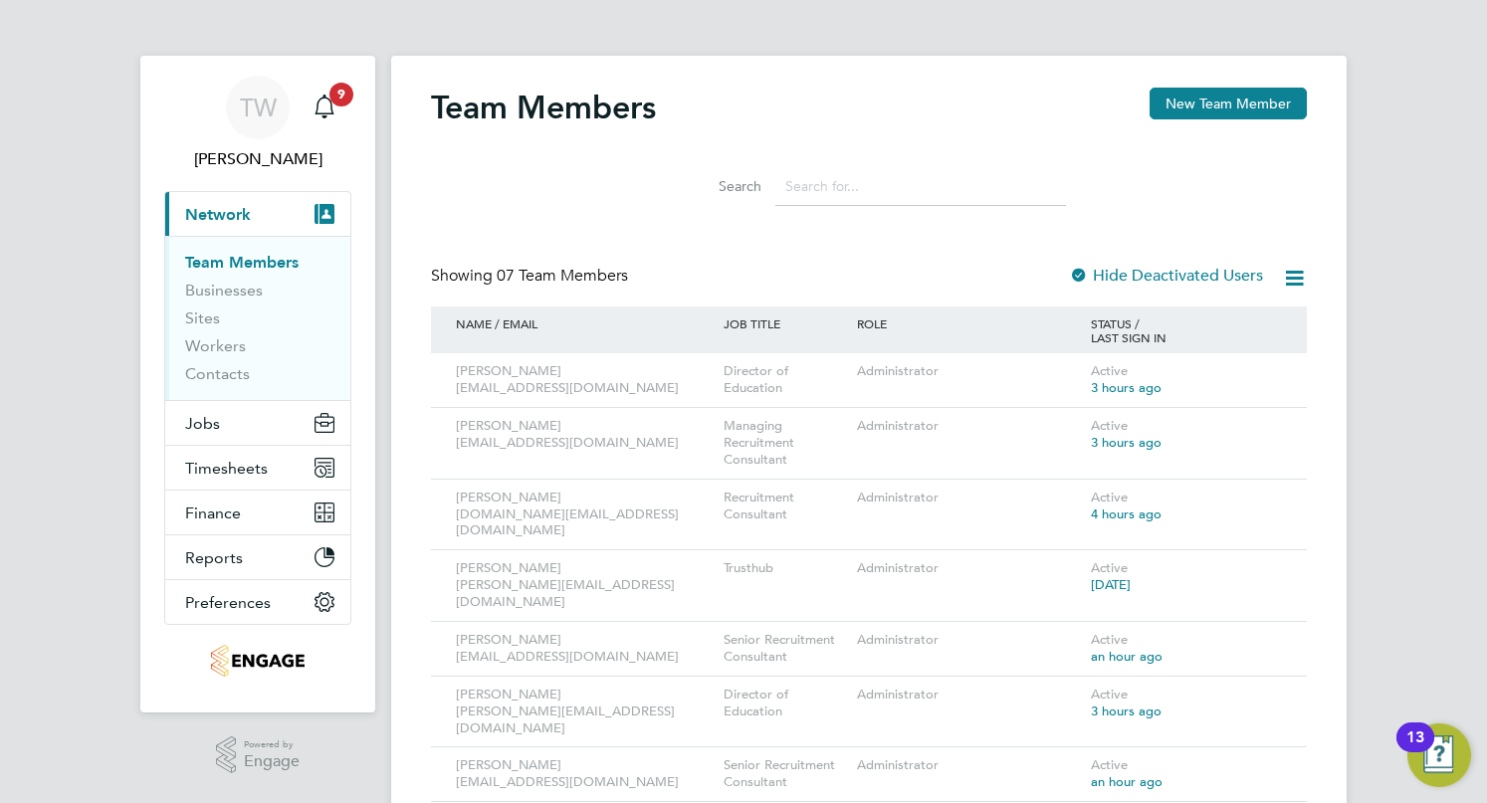
scroll to position [17, 0]
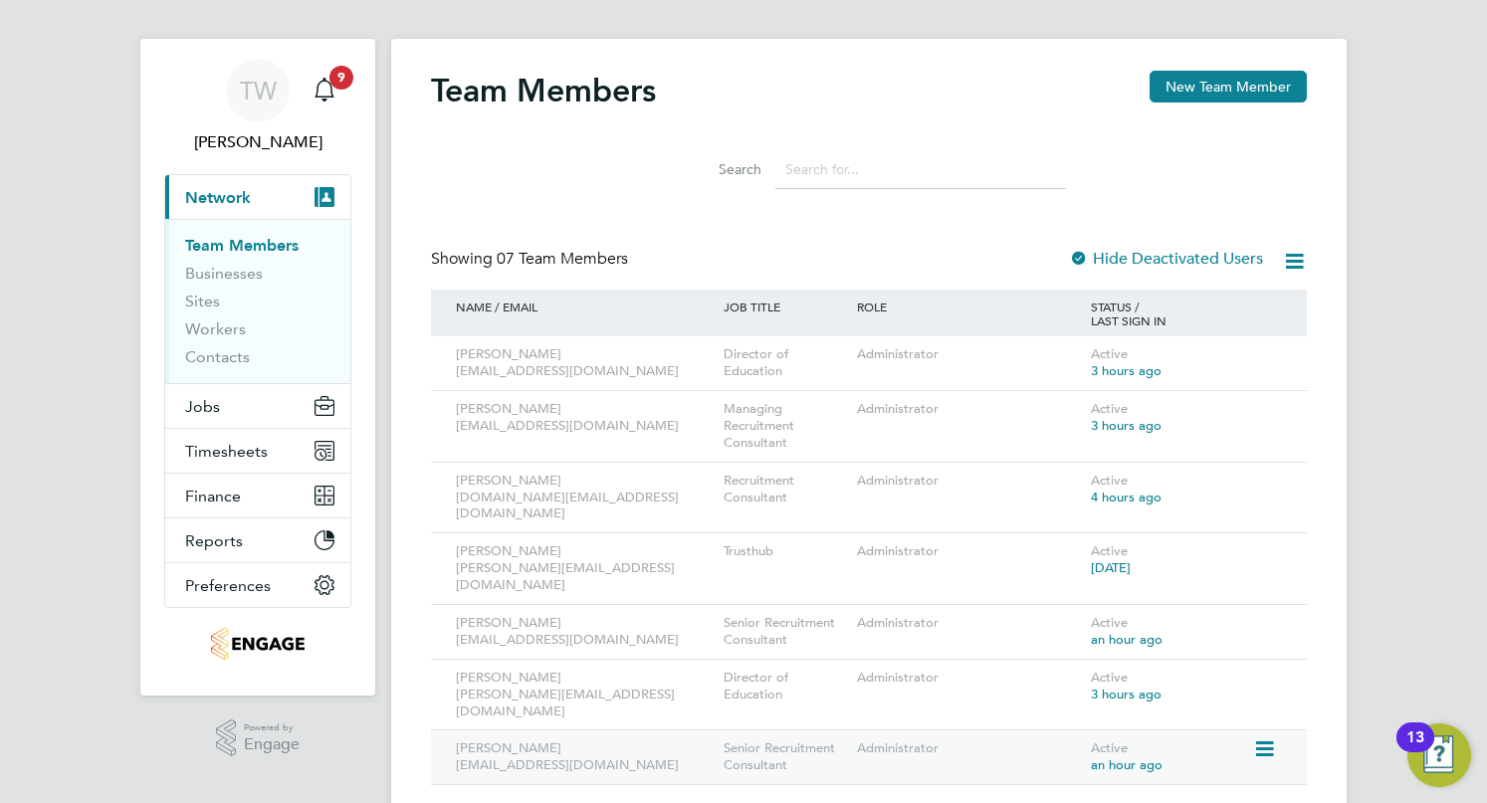
click at [745, 731] on div "Senior Recruitment Consultant" at bounding box center [785, 758] width 133 height 54
click at [607, 731] on div "Tamsin Wisken tamsinwhisken@jambo.co" at bounding box center [585, 758] width 268 height 54
click at [1271, 738] on icon at bounding box center [1263, 750] width 20 height 24
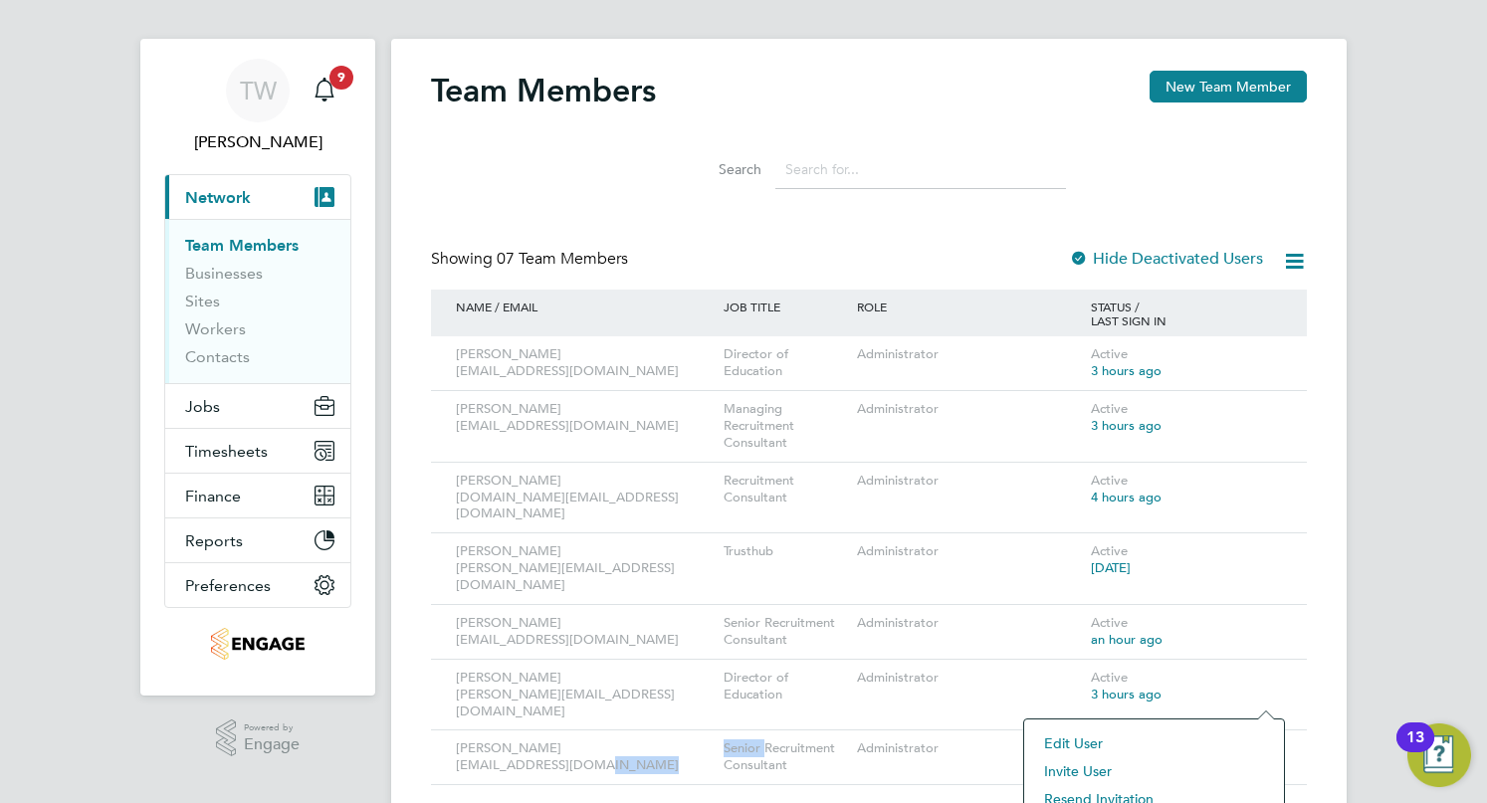
scroll to position [159, 0]
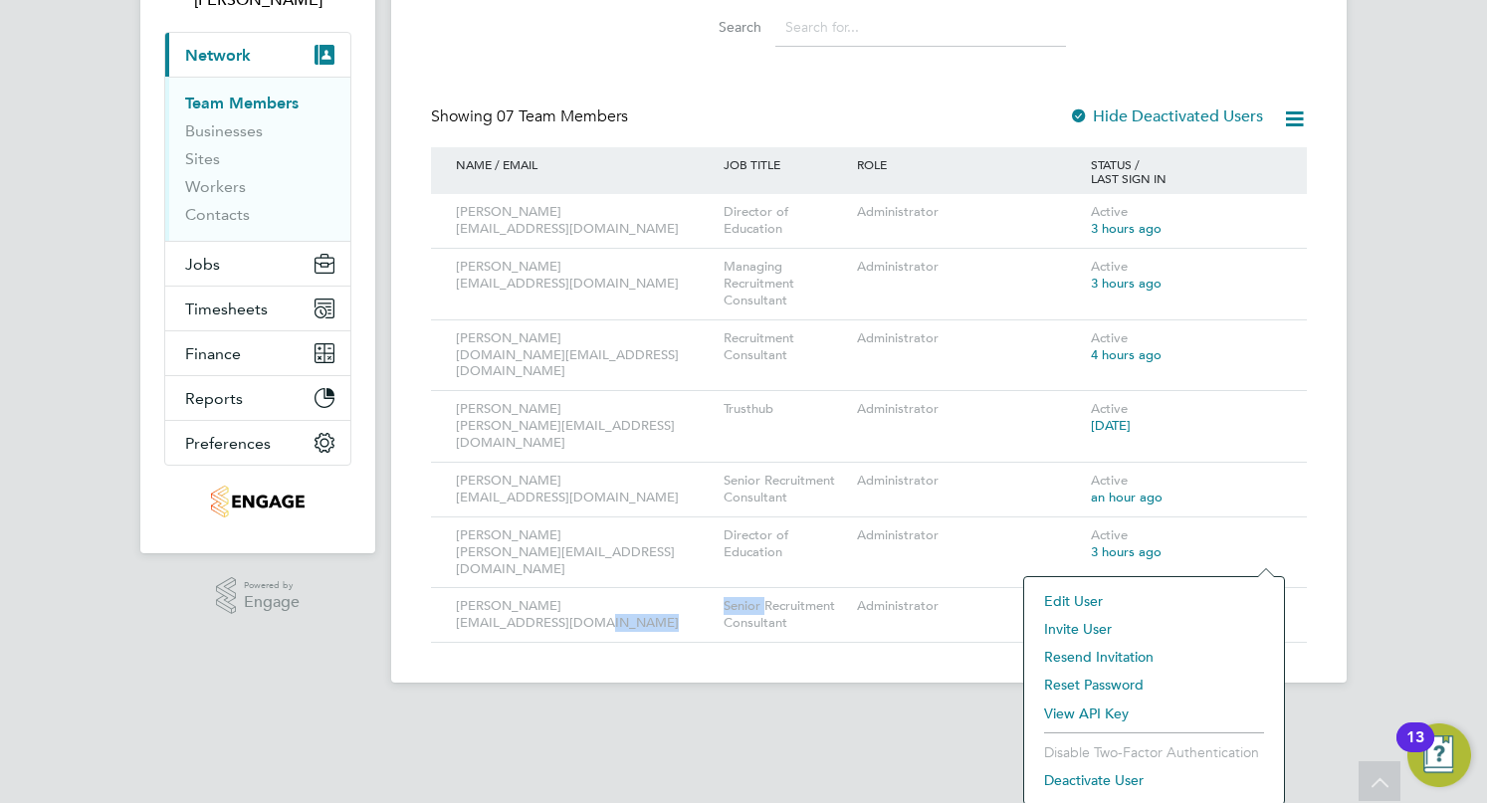
click at [1085, 595] on li "Edit User" at bounding box center [1154, 601] width 240 height 28
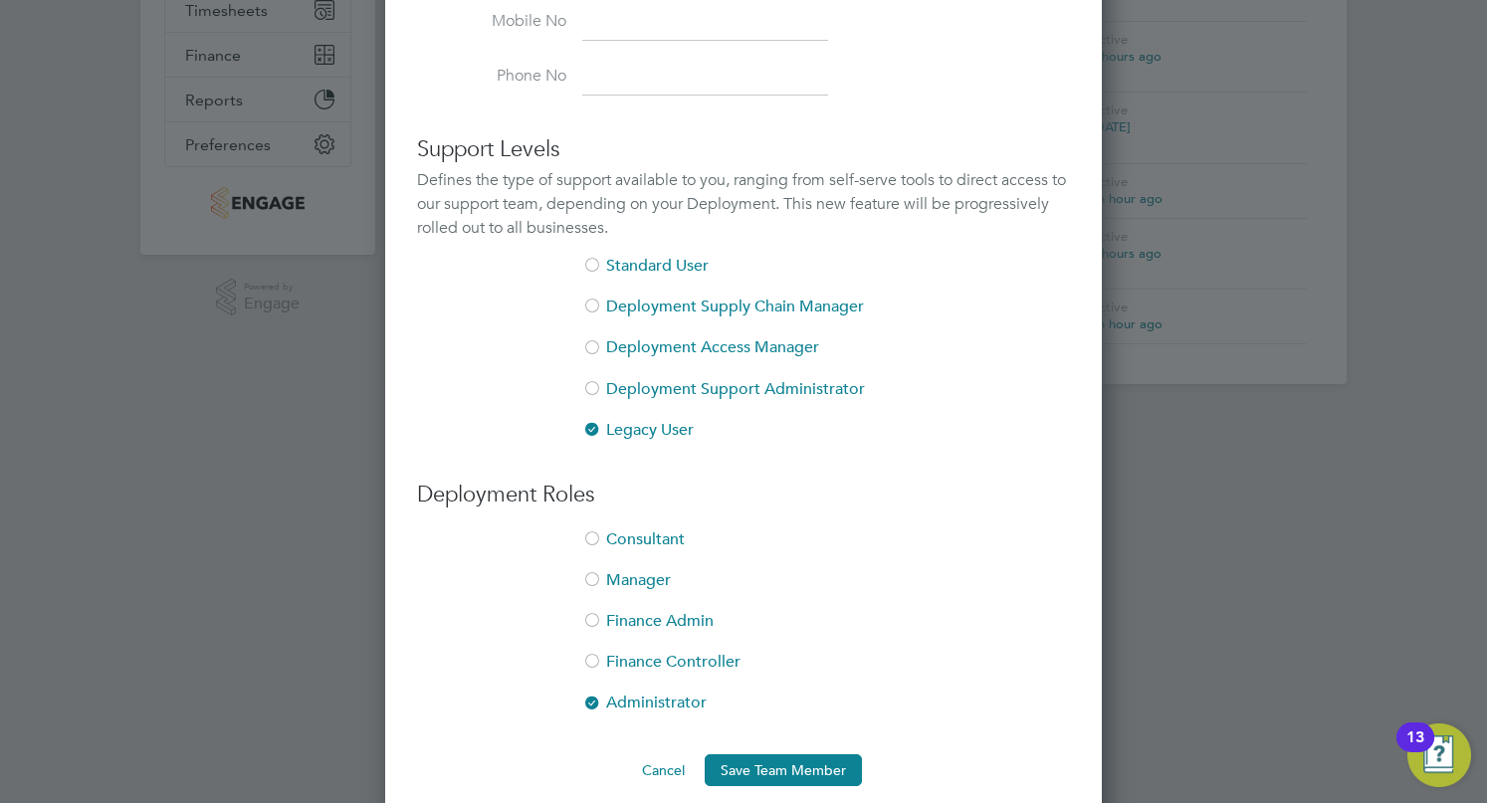
scroll to position [481, 0]
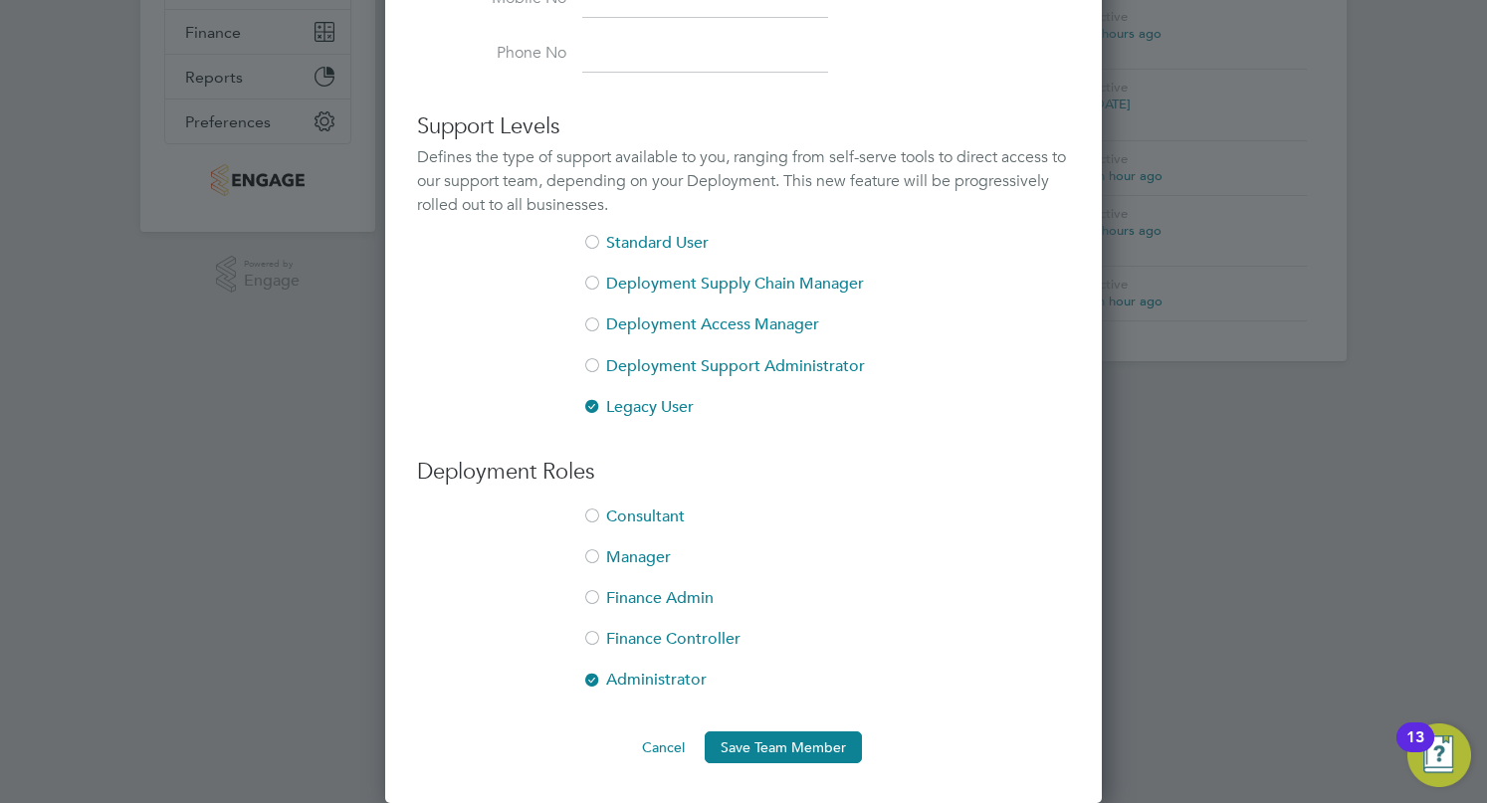
click at [1348, 500] on div at bounding box center [743, 401] width 1487 height 803
click at [1206, 363] on div at bounding box center [743, 401] width 1487 height 803
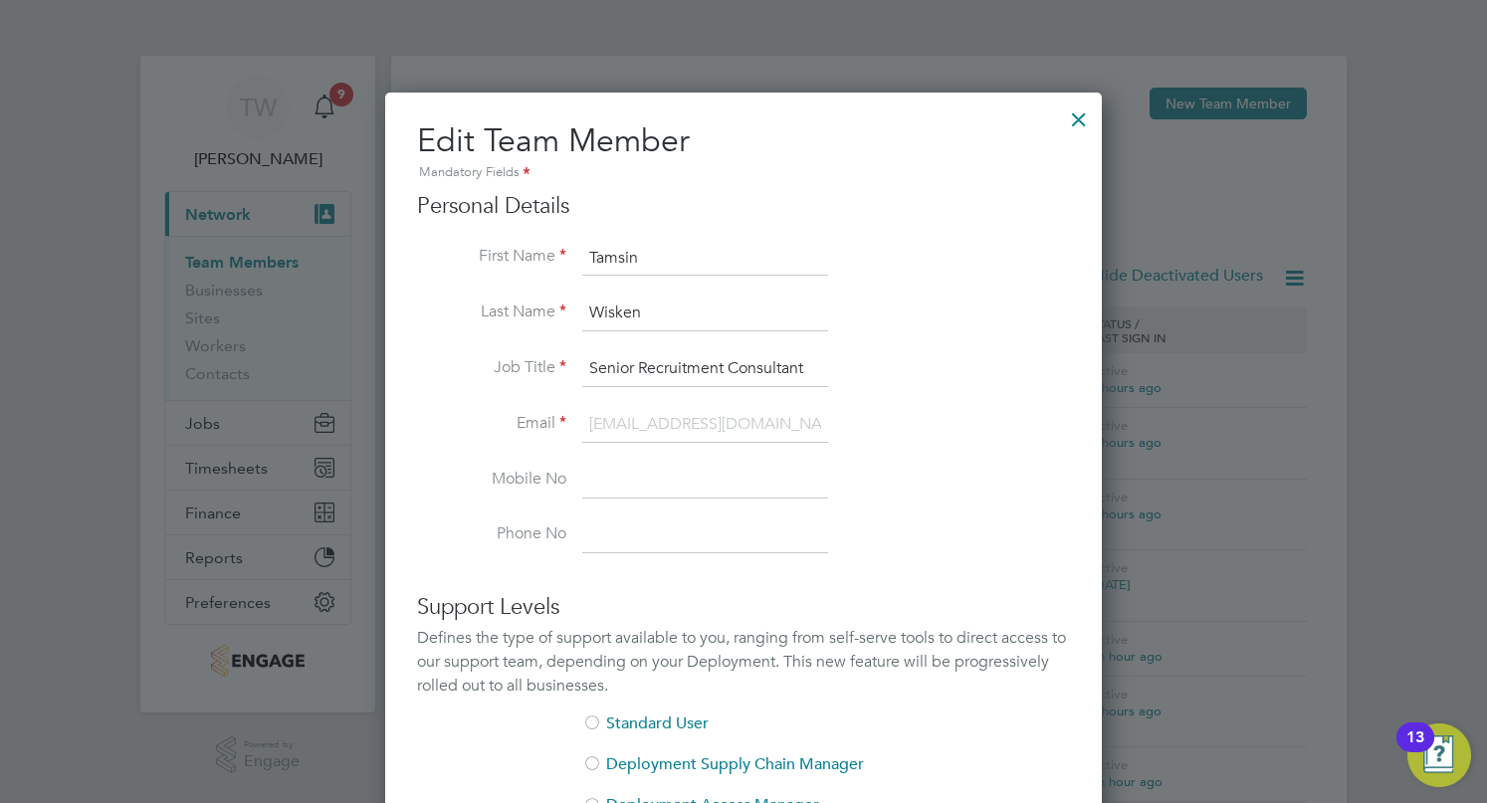
click at [1080, 116] on div at bounding box center [1079, 115] width 36 height 36
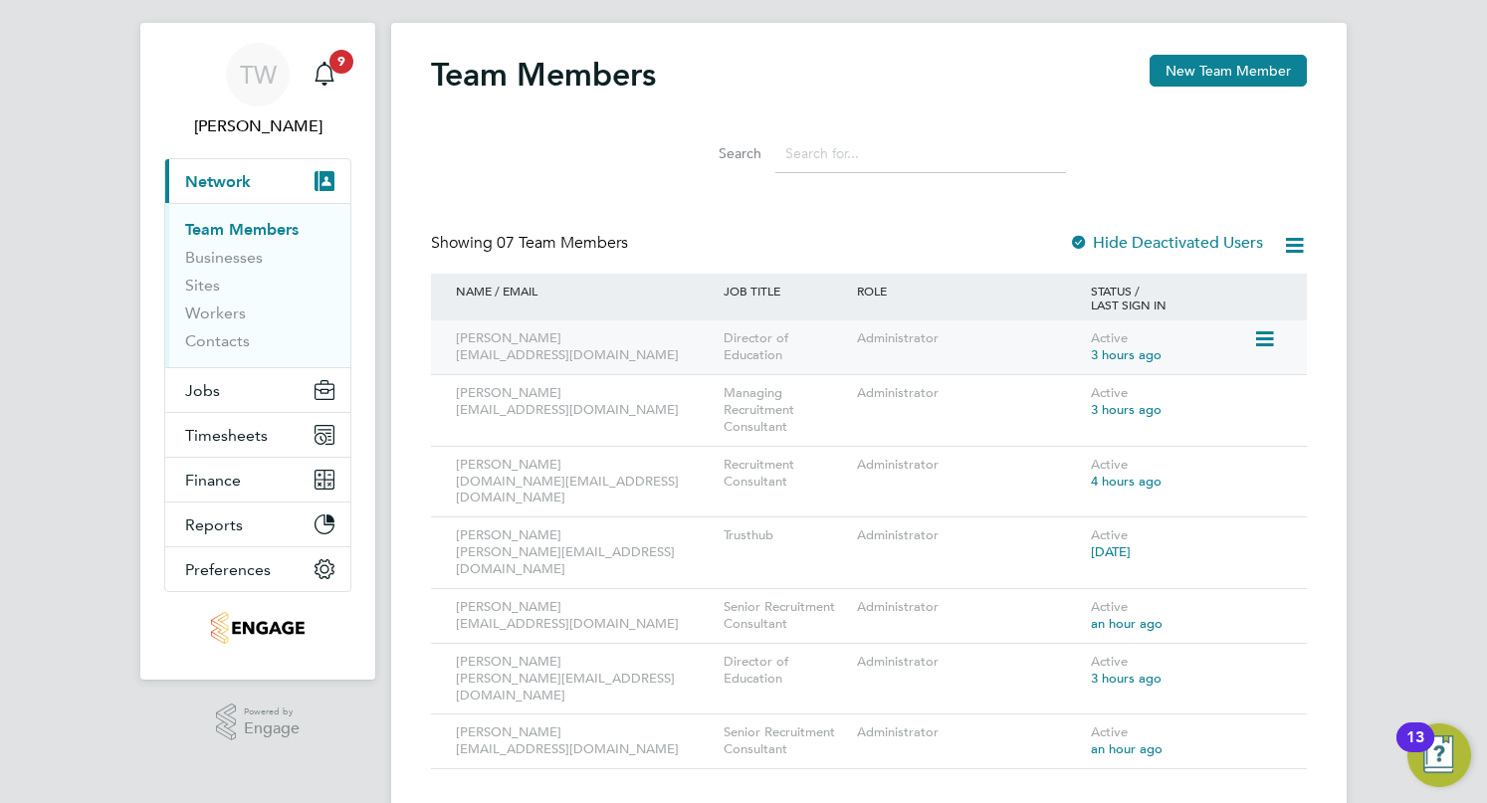
scroll to position [17, 0]
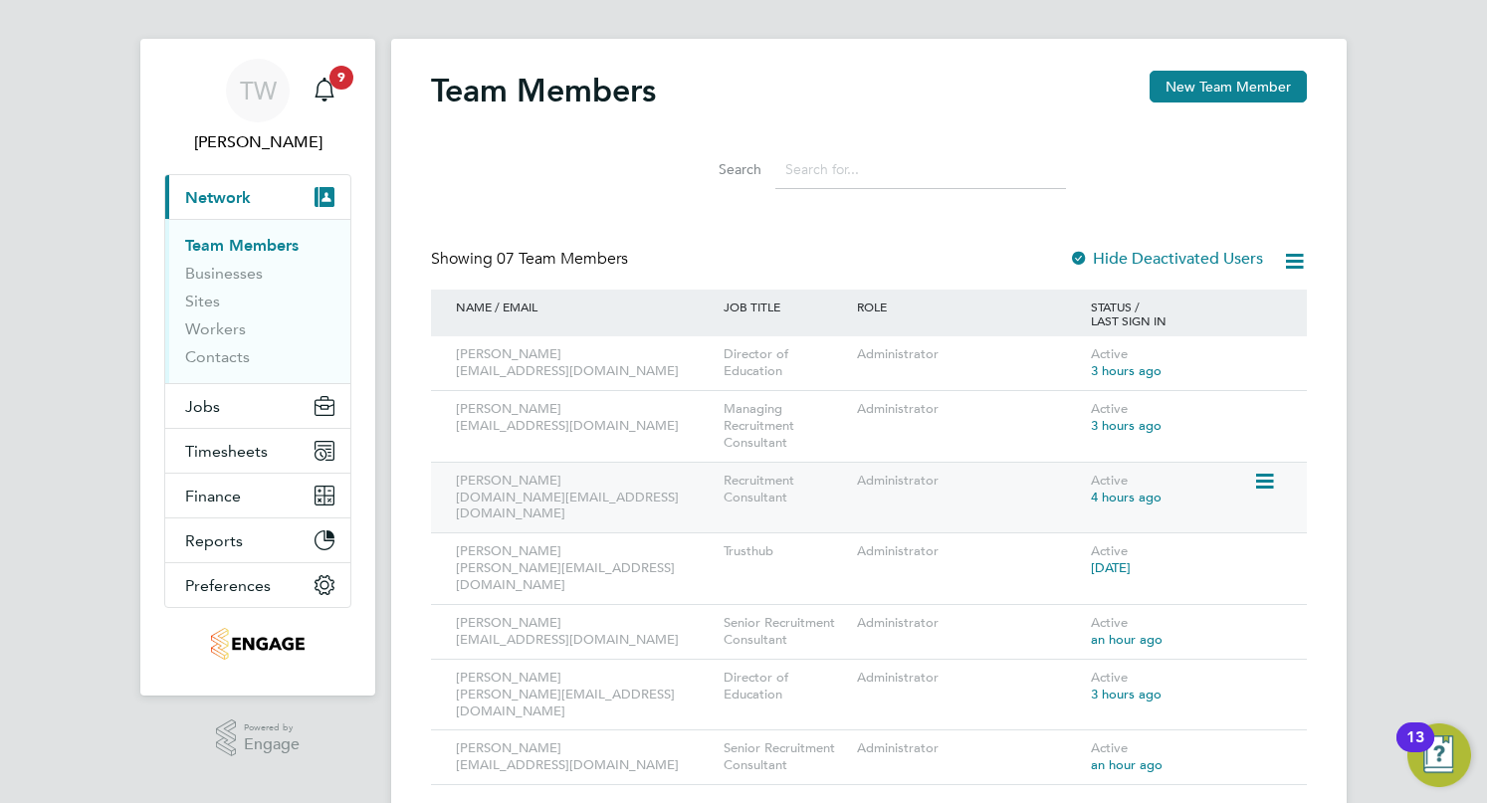
click at [1268, 479] on icon at bounding box center [1263, 482] width 20 height 24
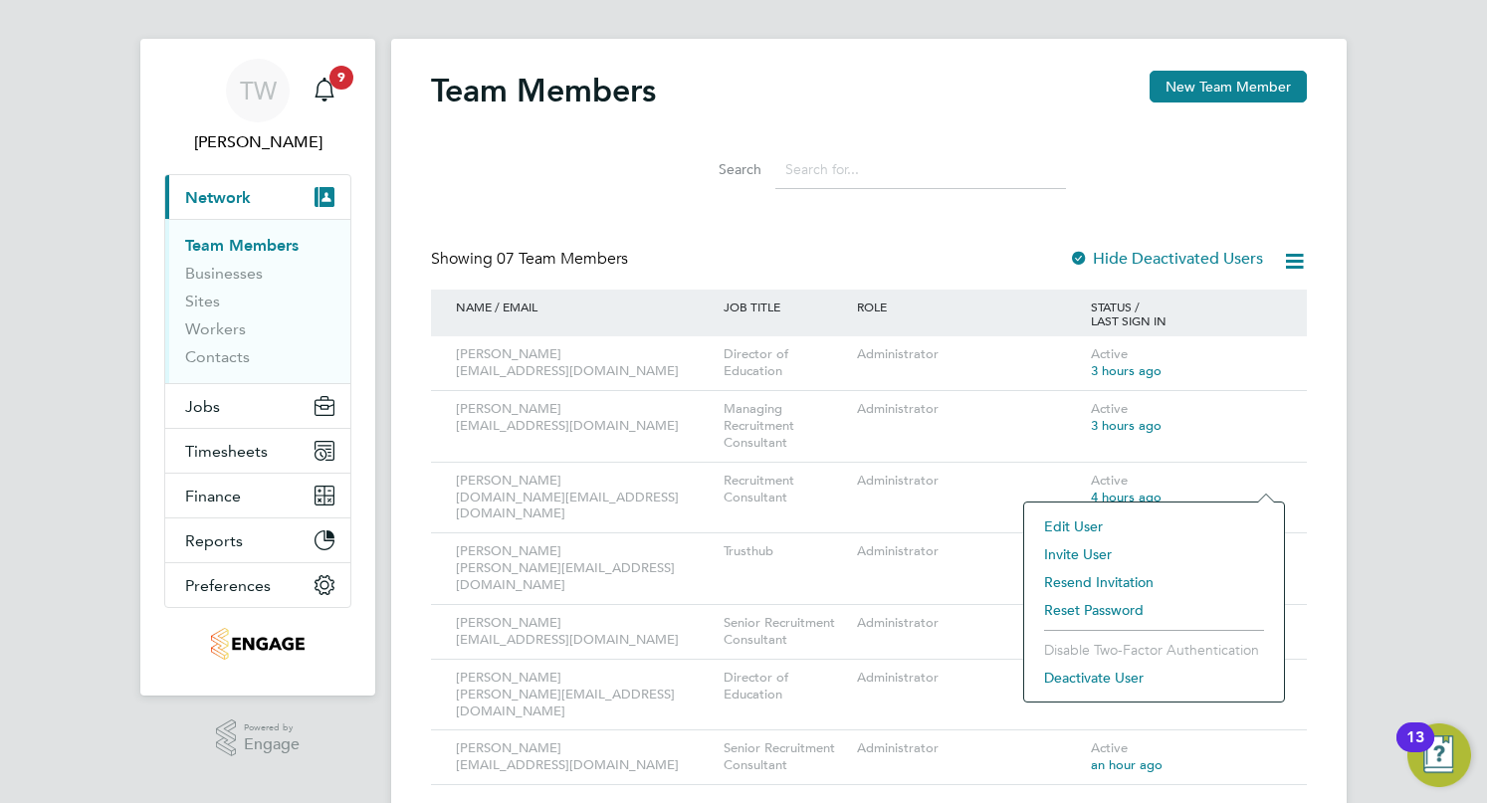
click at [1136, 519] on li "Edit User" at bounding box center [1154, 527] width 240 height 28
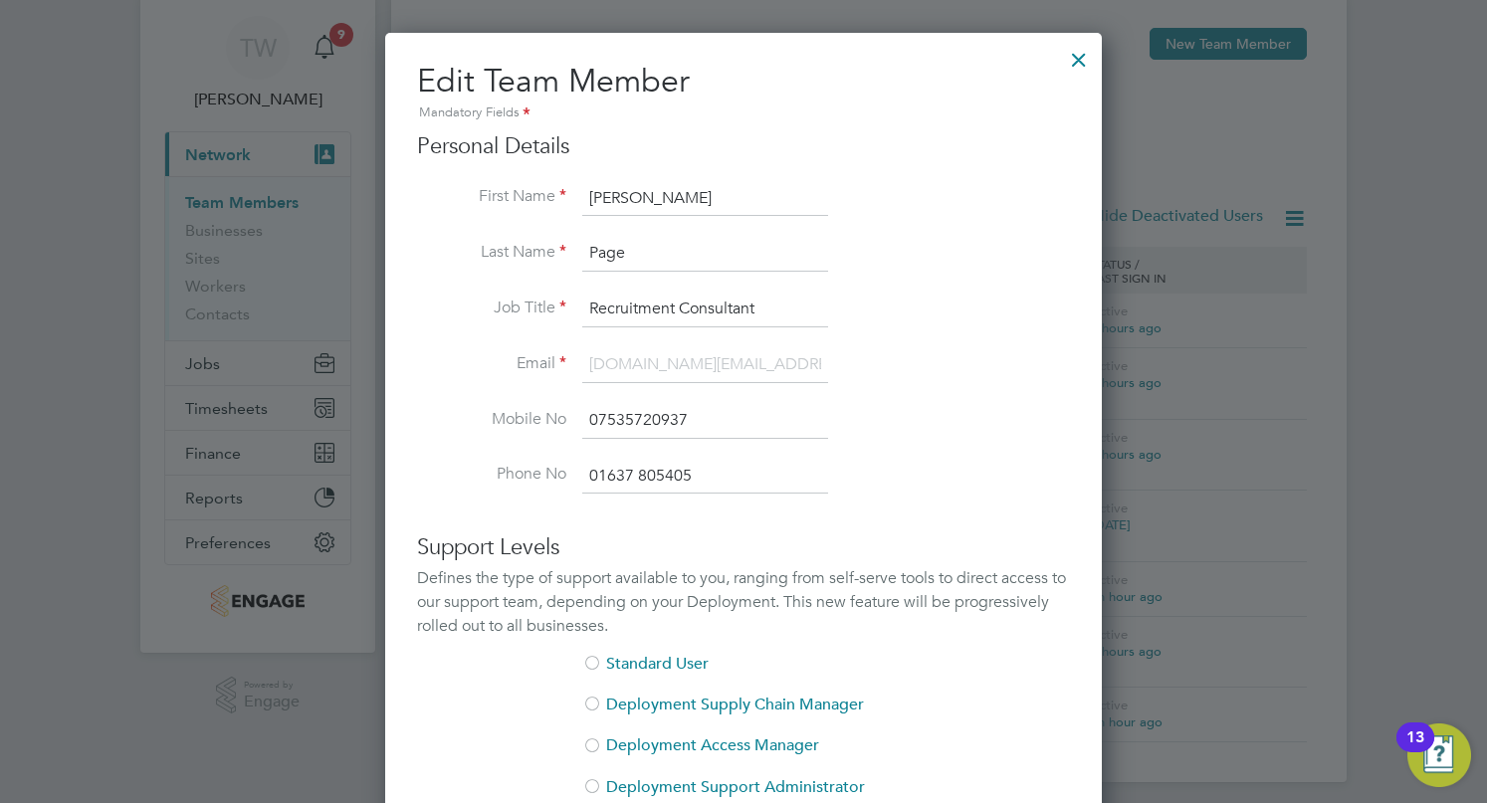
scroll to position [481, 0]
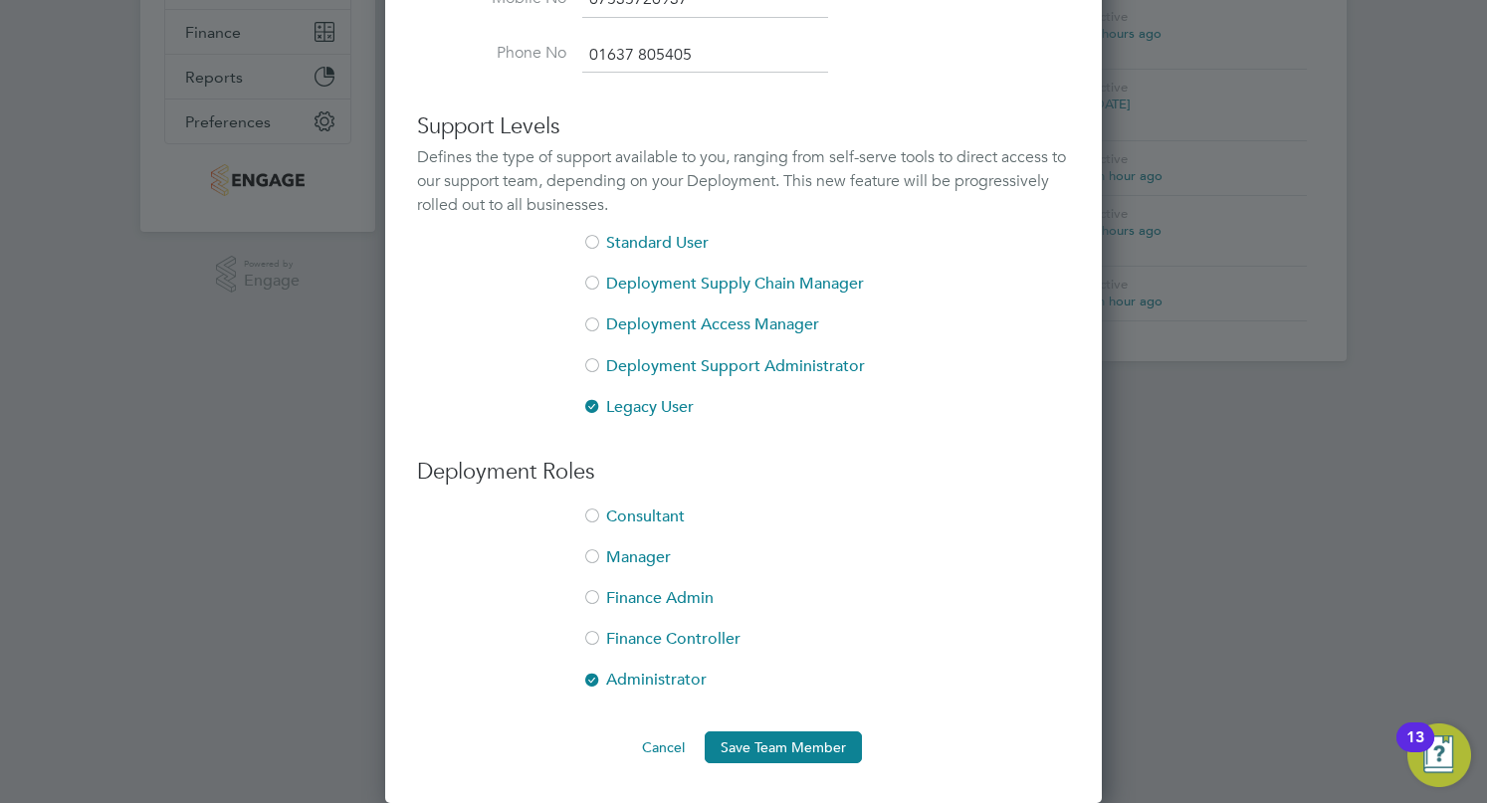
click at [1254, 454] on div at bounding box center [743, 401] width 1487 height 803
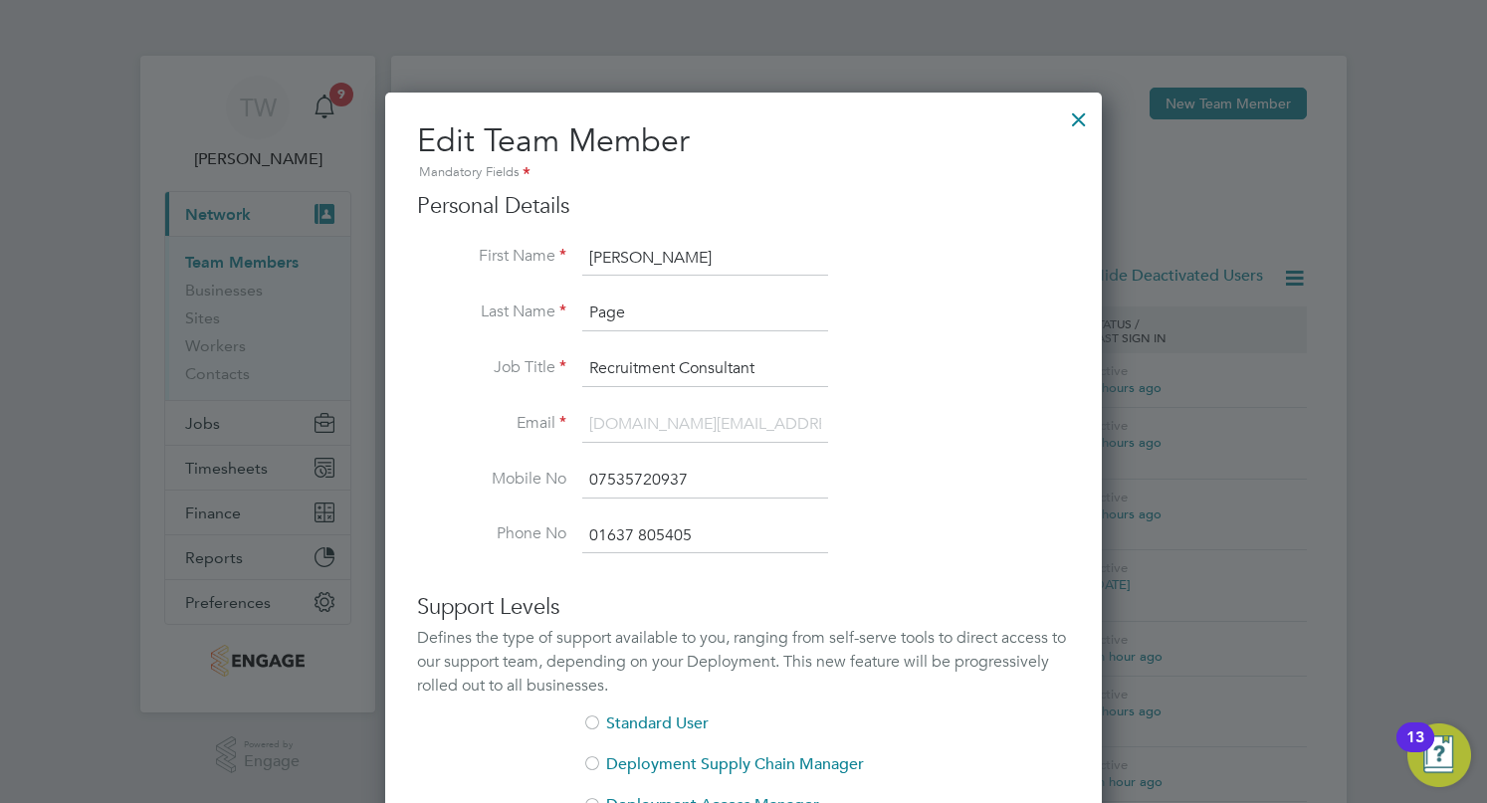
click at [1085, 114] on div at bounding box center [1079, 115] width 36 height 36
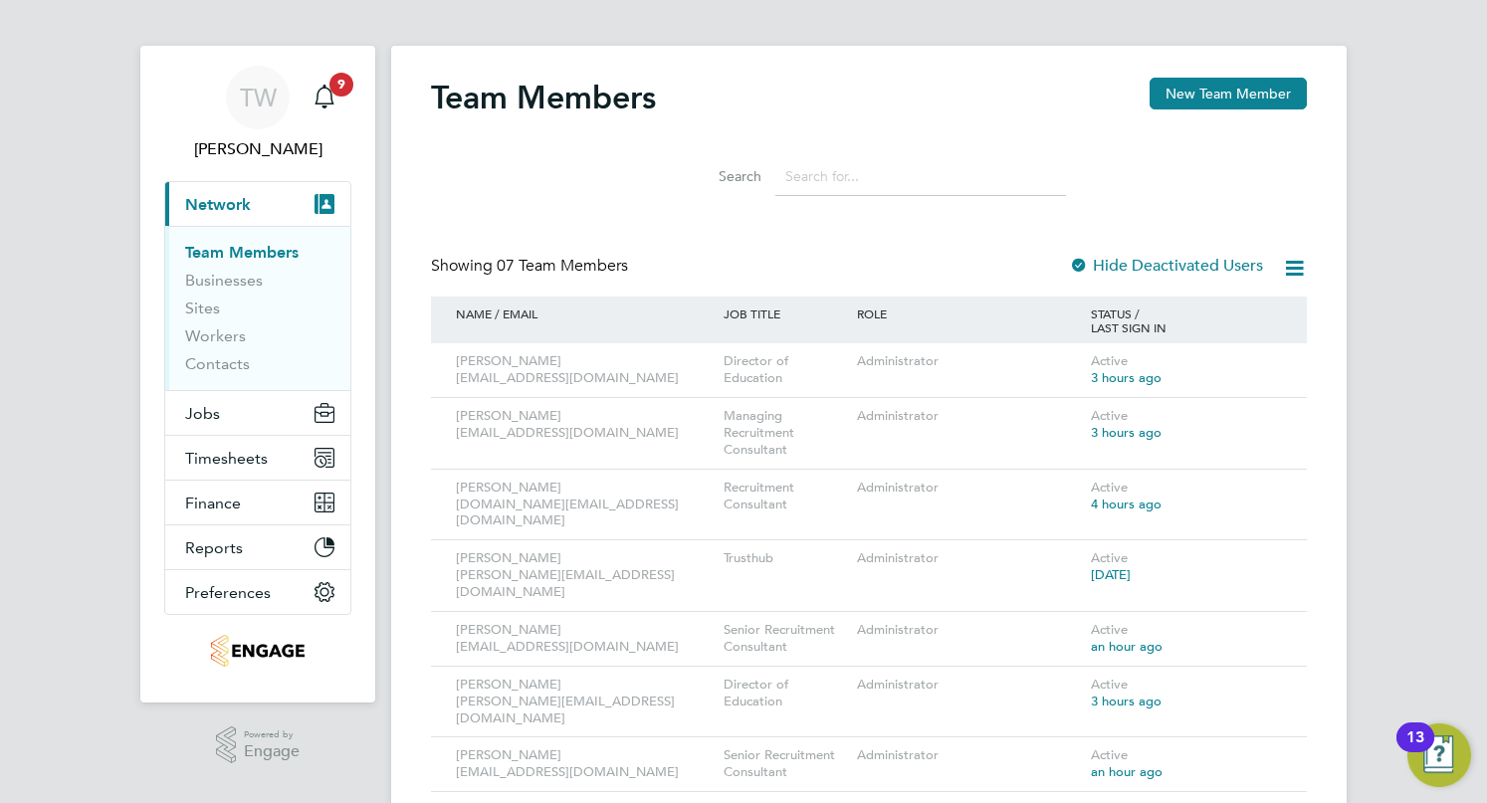
scroll to position [17, 0]
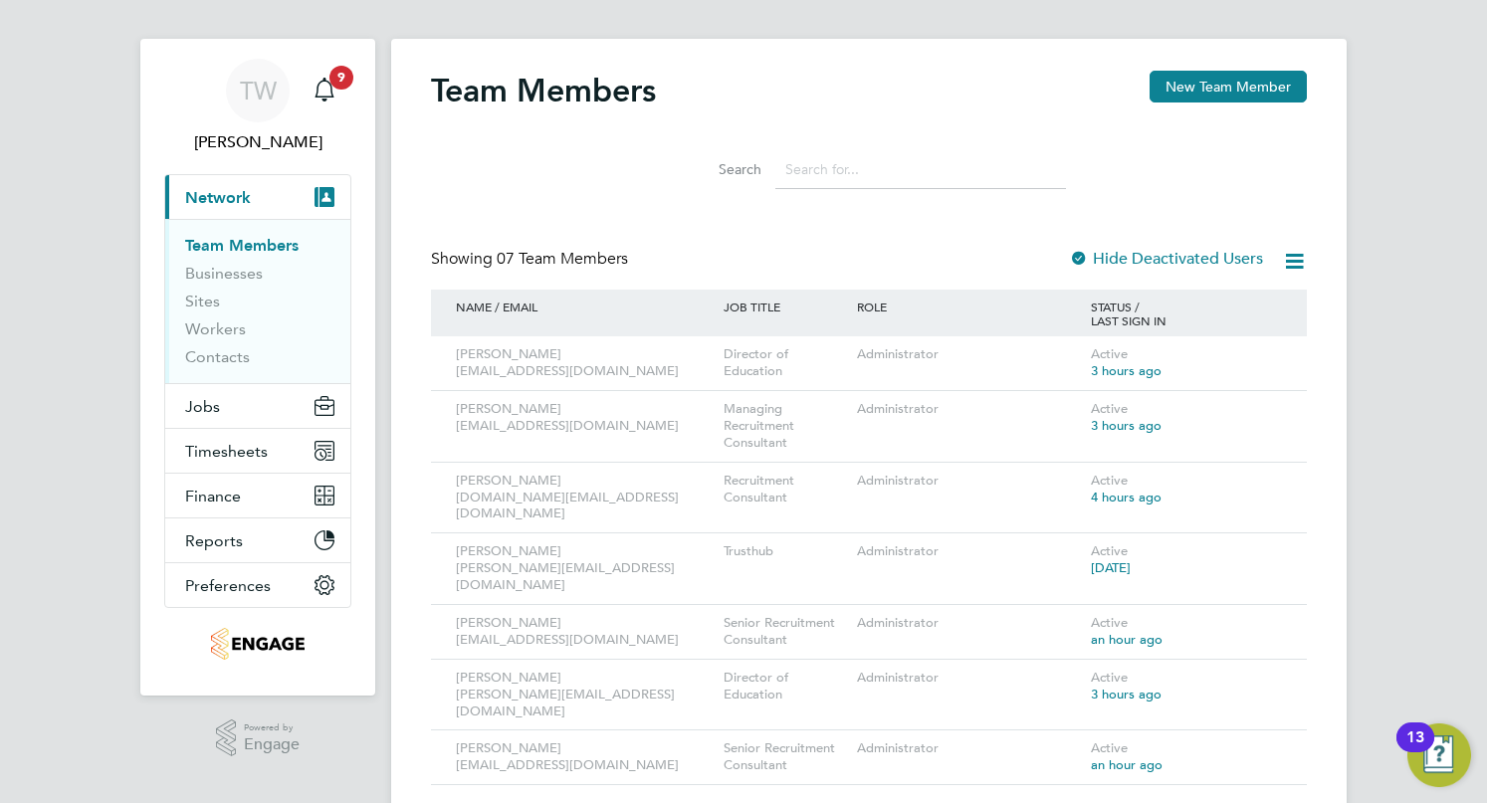
click at [1021, 154] on input at bounding box center [920, 169] width 291 height 39
